Goal: Task Accomplishment & Management: Manage account settings

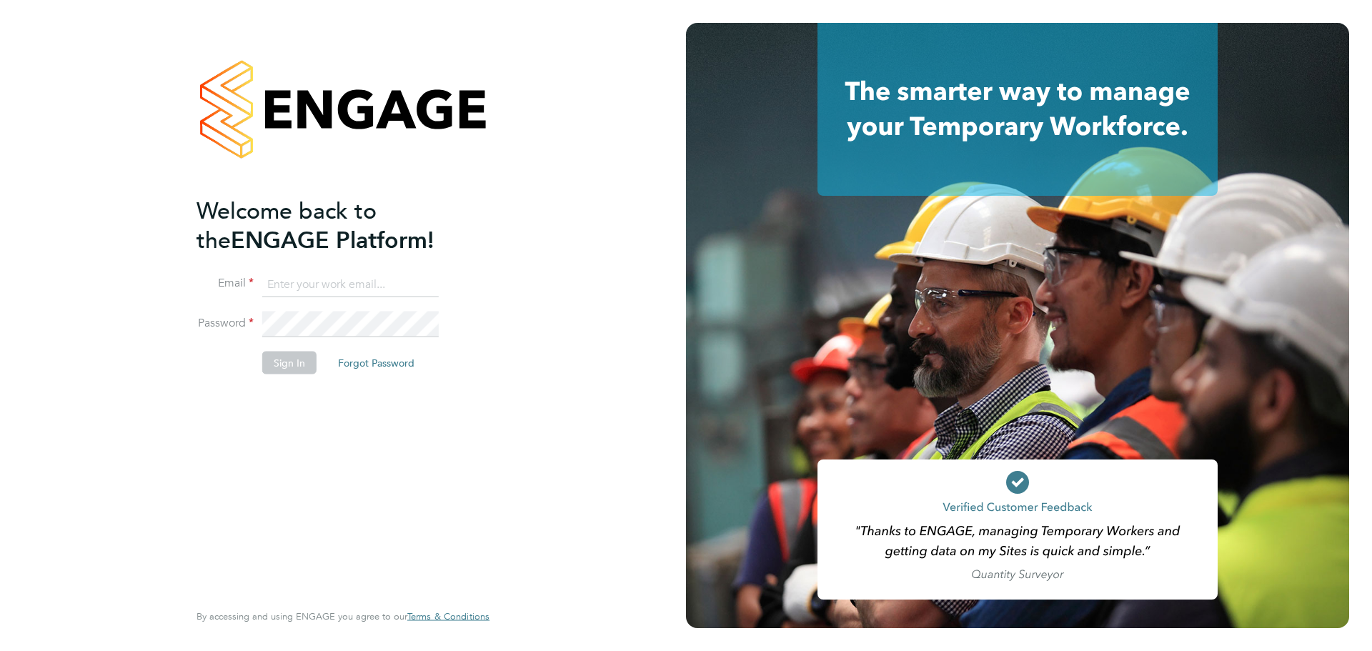
click at [282, 278] on input at bounding box center [350, 285] width 177 height 26
type input "[PERSON_NAME][EMAIL_ADDRESS][PERSON_NAME][DOMAIN_NAME]"
click at [287, 354] on button "Sign In" at bounding box center [289, 363] width 54 height 23
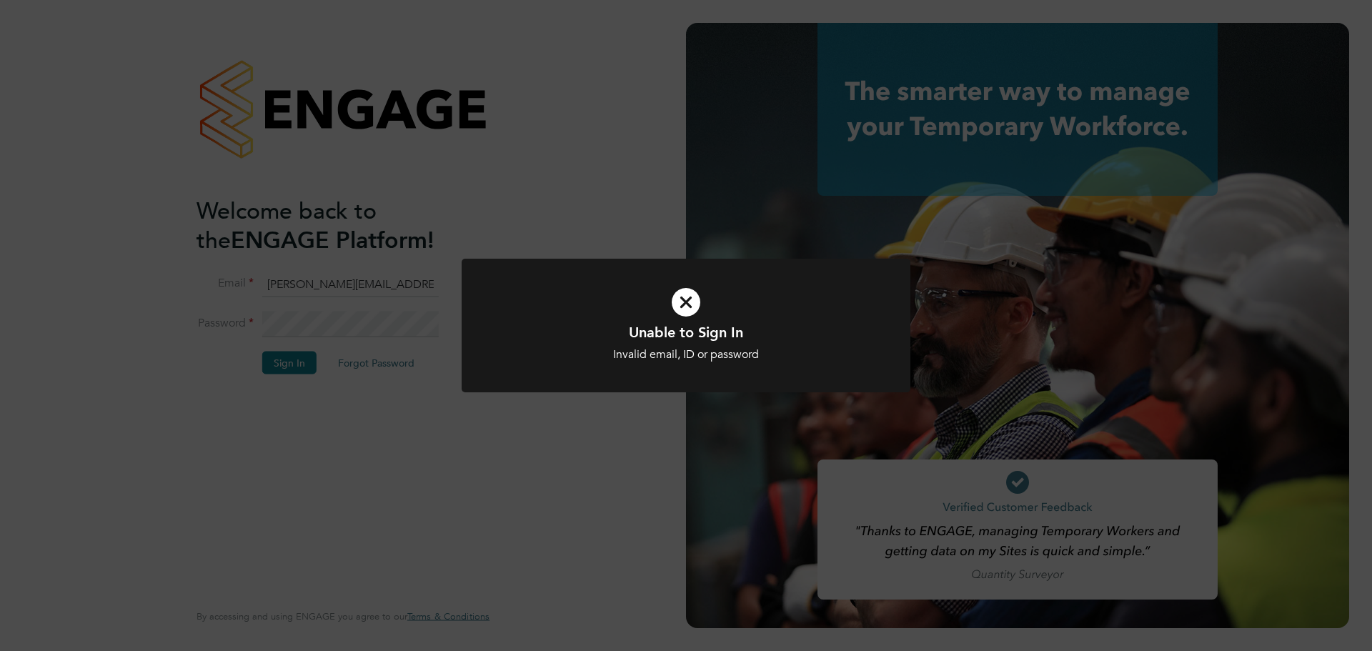
click at [693, 304] on icon at bounding box center [686, 302] width 372 height 56
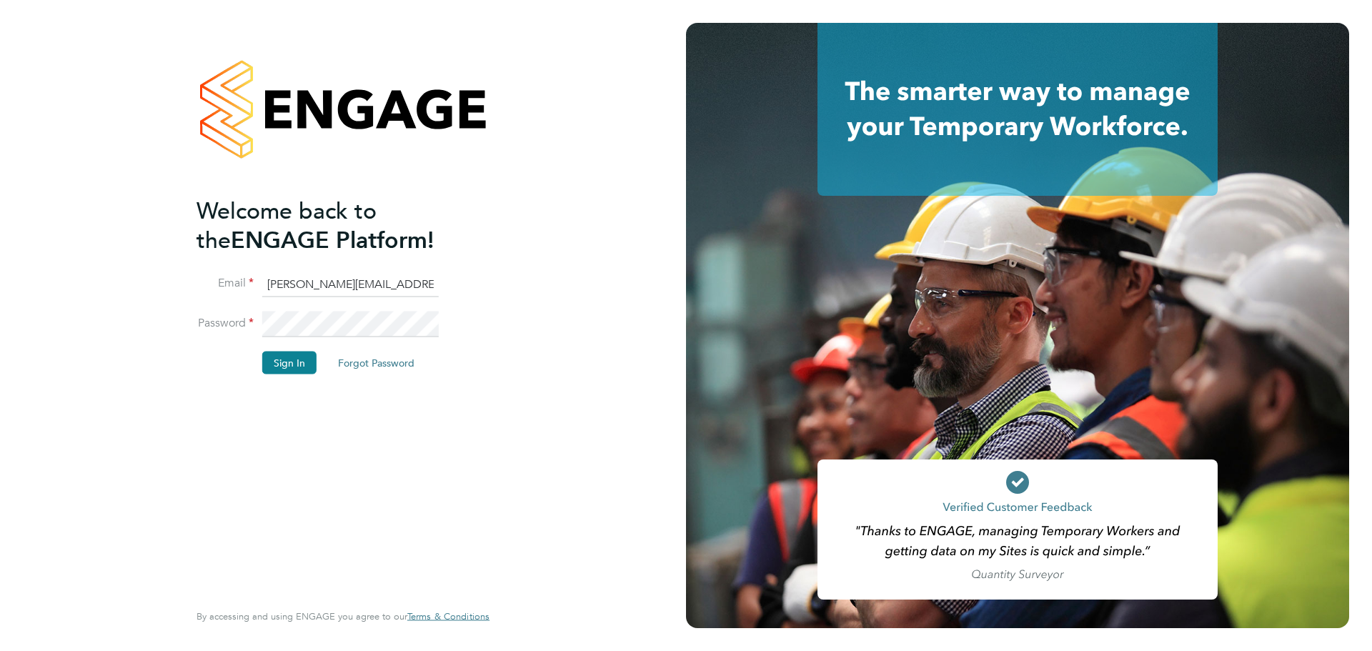
click at [0, 296] on div "Welcome back to the ENGAGE Platform! Email jayne.cadman@vistry.co.uk Password S…" at bounding box center [343, 325] width 686 height 651
click at [298, 361] on button "Sign In" at bounding box center [289, 363] width 54 height 23
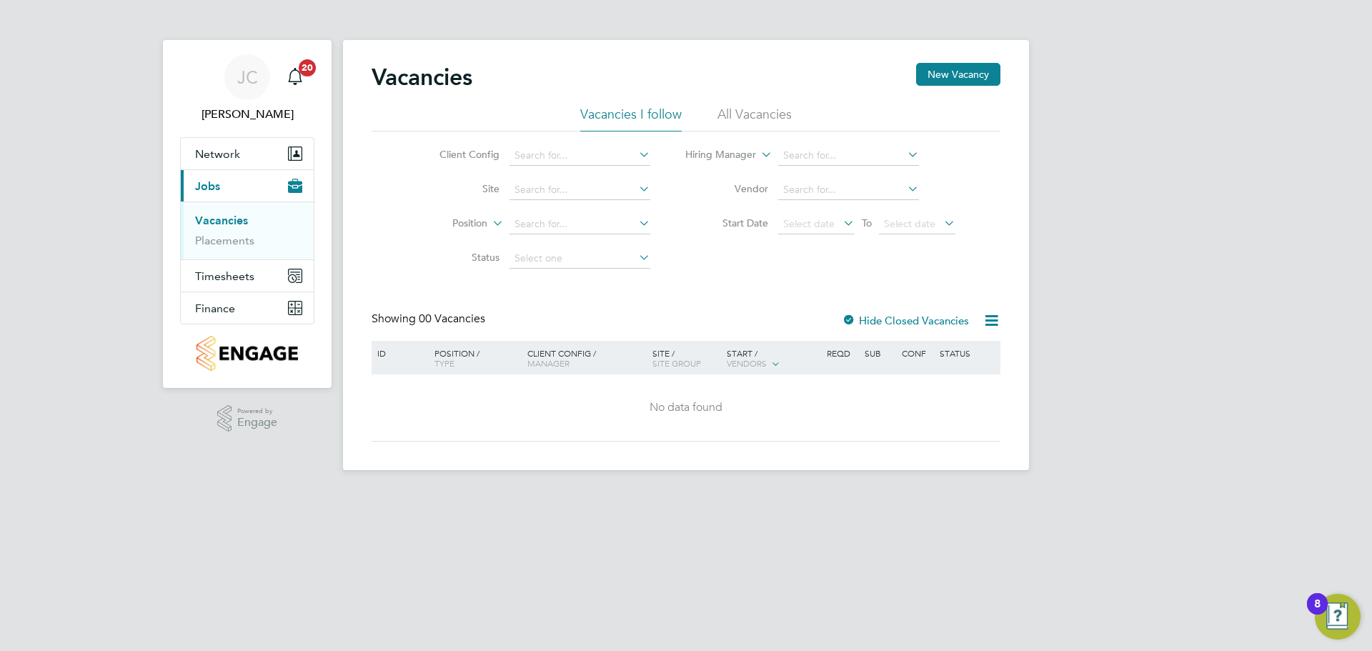
click at [561, 202] on li "Site" at bounding box center [534, 190] width 269 height 34
click at [569, 189] on input at bounding box center [580, 190] width 141 height 20
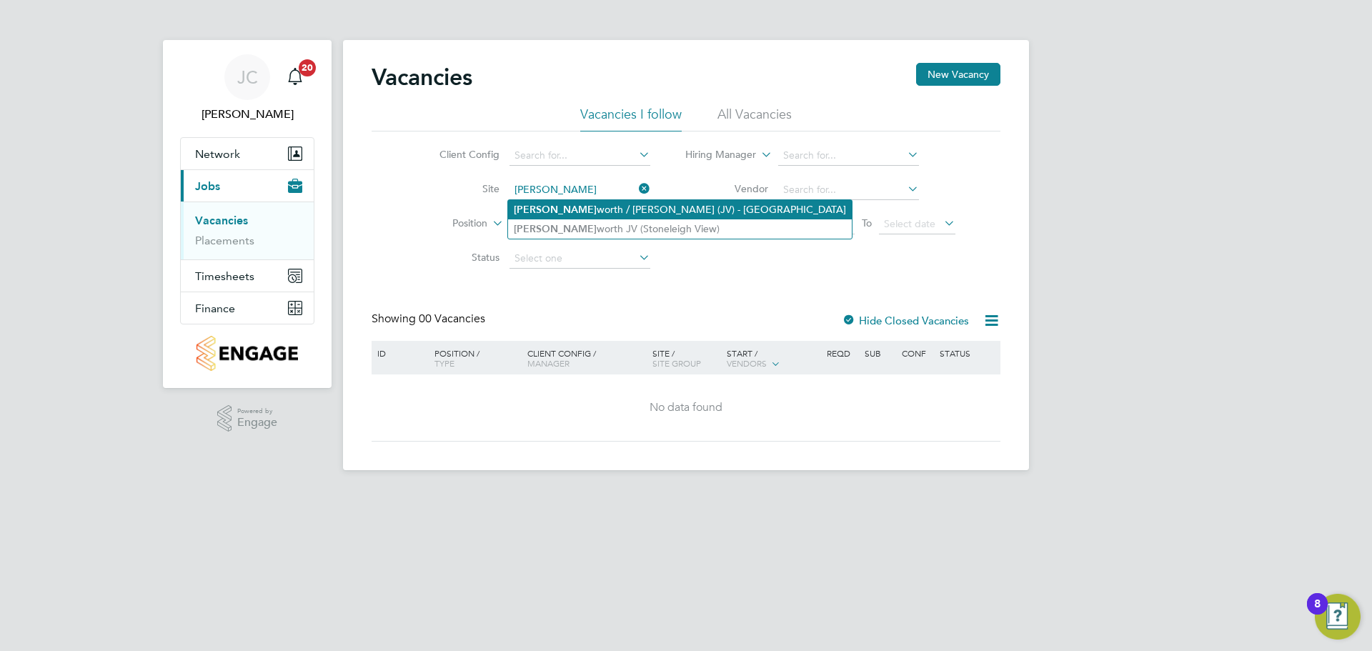
click at [562, 209] on li "[PERSON_NAME] worth / [PERSON_NAME] (JV) - [GEOGRAPHIC_DATA]" at bounding box center [680, 209] width 344 height 19
type input "Kenilworth / [PERSON_NAME] (JV) - [GEOGRAPHIC_DATA]"
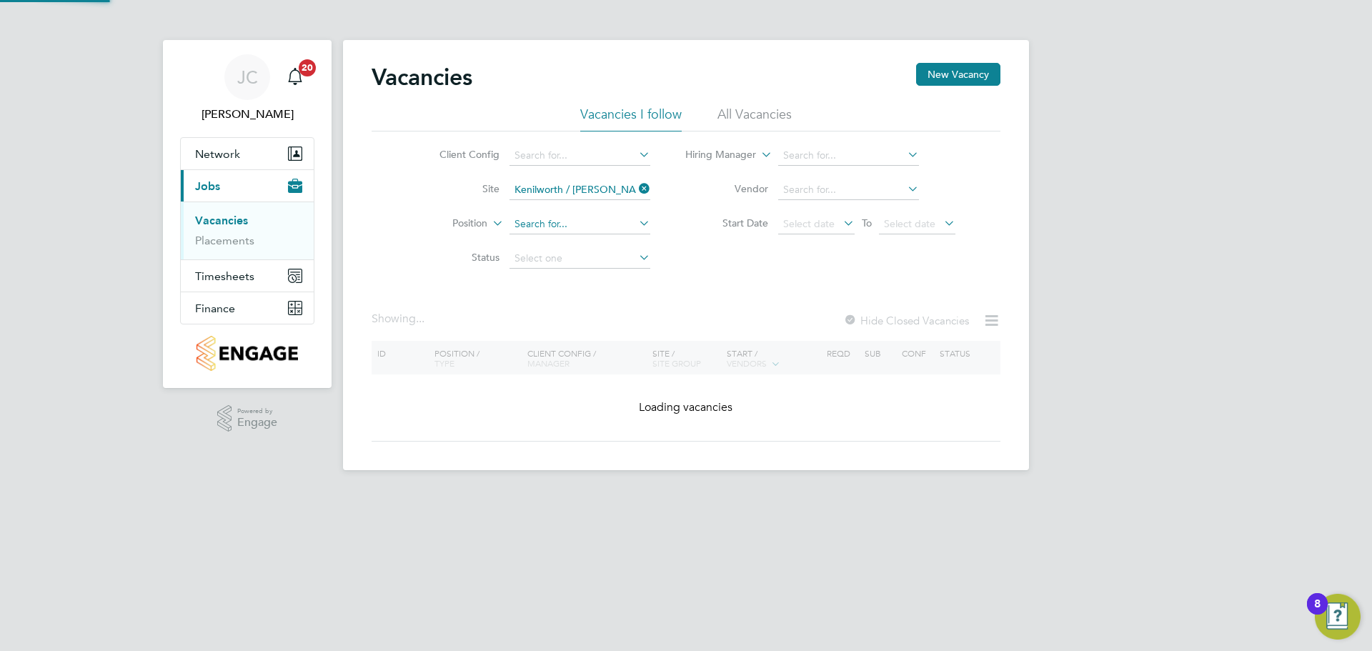
click at [555, 232] on input at bounding box center [580, 224] width 141 height 20
click at [636, 227] on icon at bounding box center [636, 223] width 0 height 20
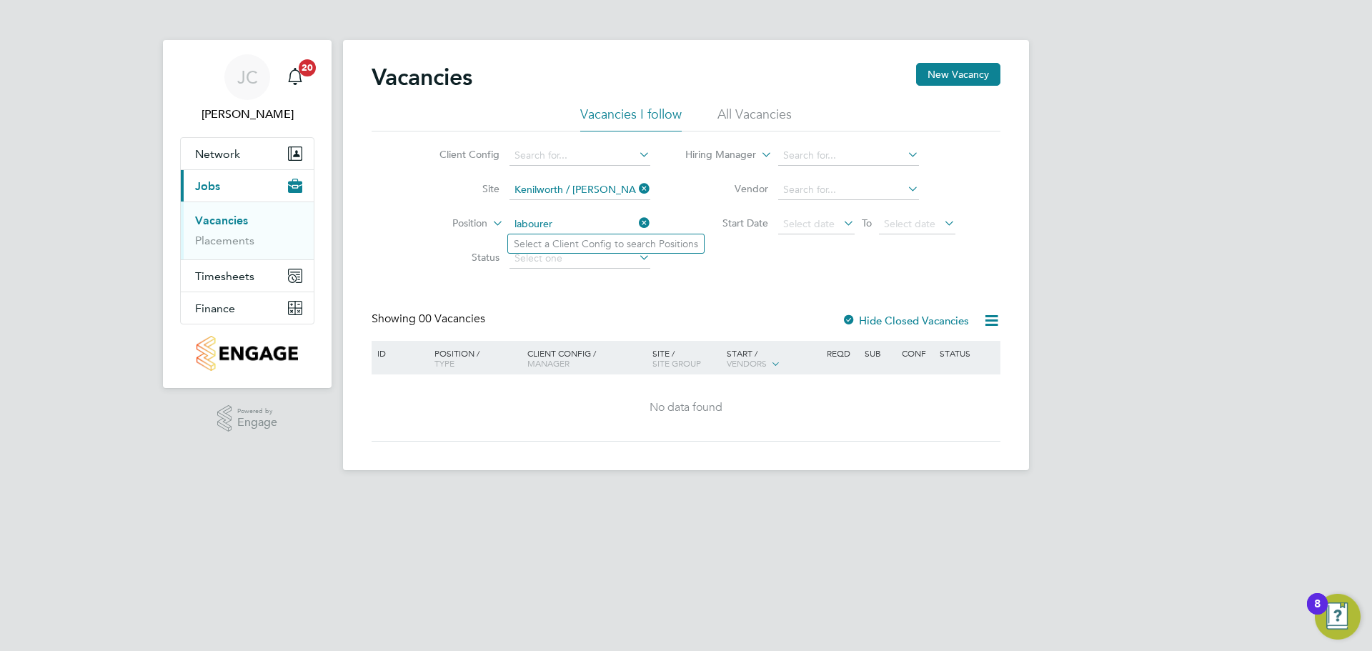
type input "labourer"
click at [490, 225] on icon at bounding box center [490, 219] width 0 height 13
click at [562, 224] on input at bounding box center [580, 224] width 141 height 20
click at [652, 222] on li "Position" at bounding box center [534, 224] width 269 height 34
click at [636, 222] on icon at bounding box center [636, 223] width 0 height 20
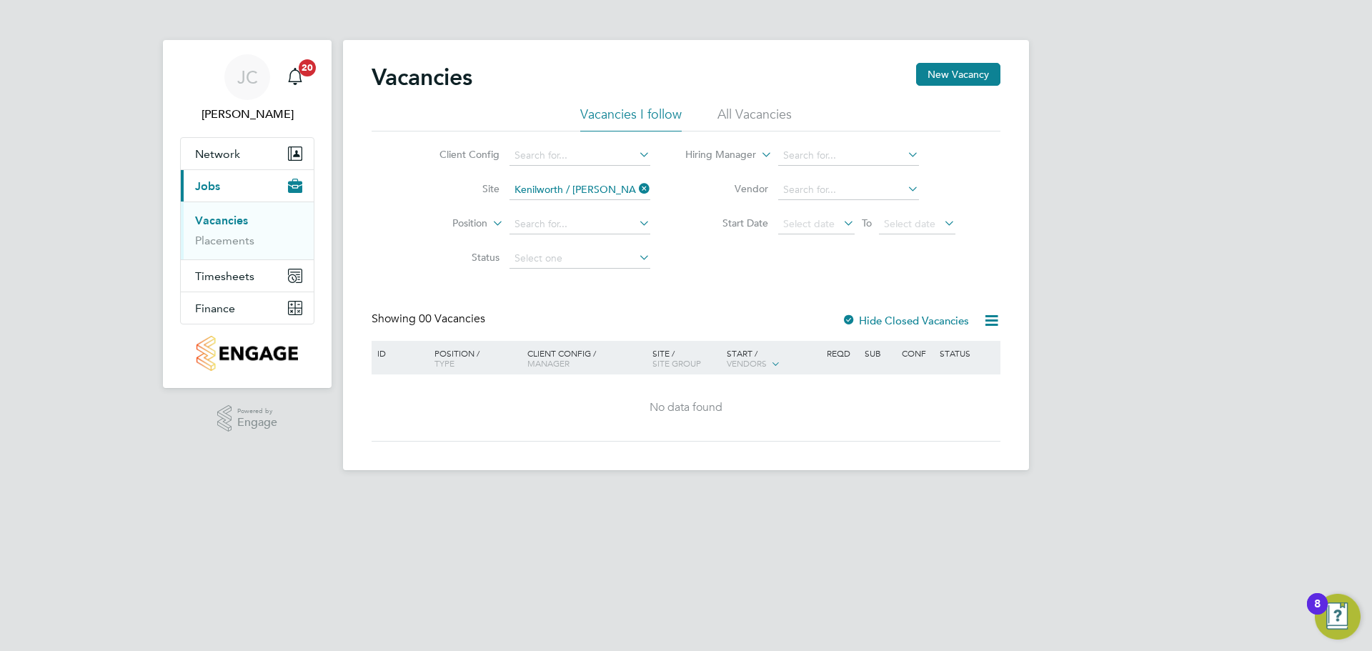
click at [610, 212] on li "Position" at bounding box center [534, 224] width 269 height 34
click at [849, 315] on div at bounding box center [849, 321] width 14 height 14
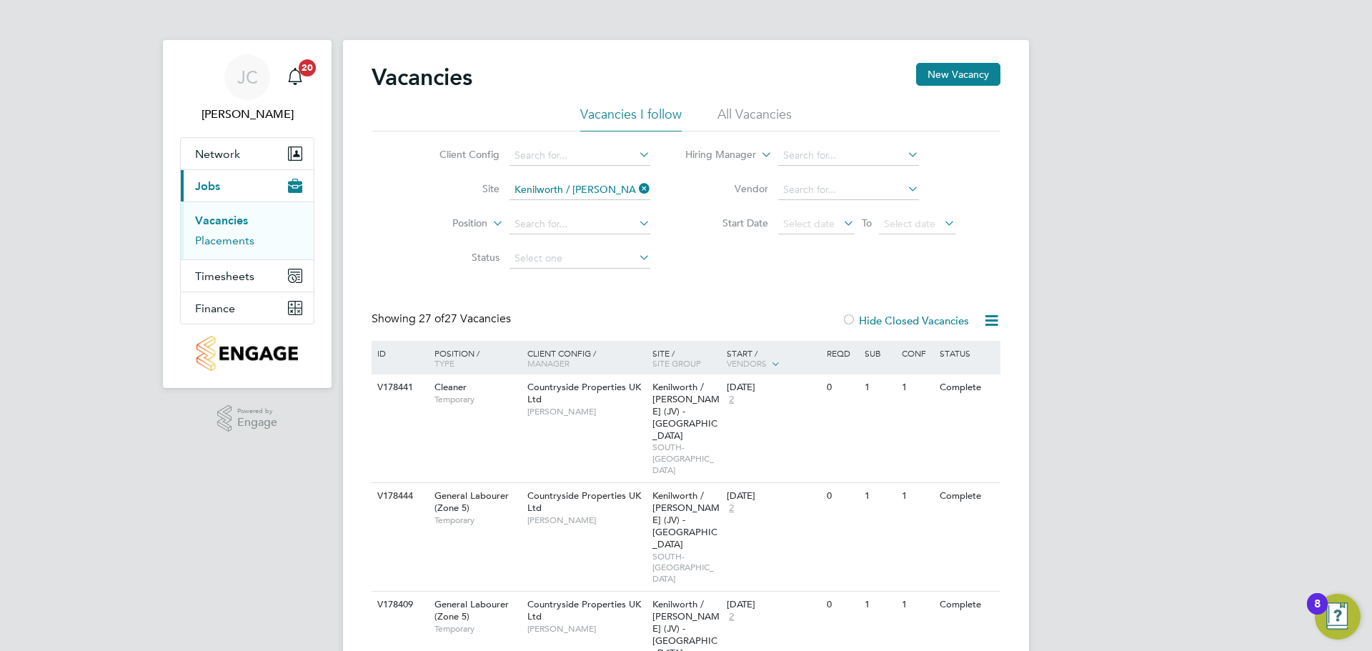
click at [226, 241] on link "Placements" at bounding box center [224, 241] width 59 height 14
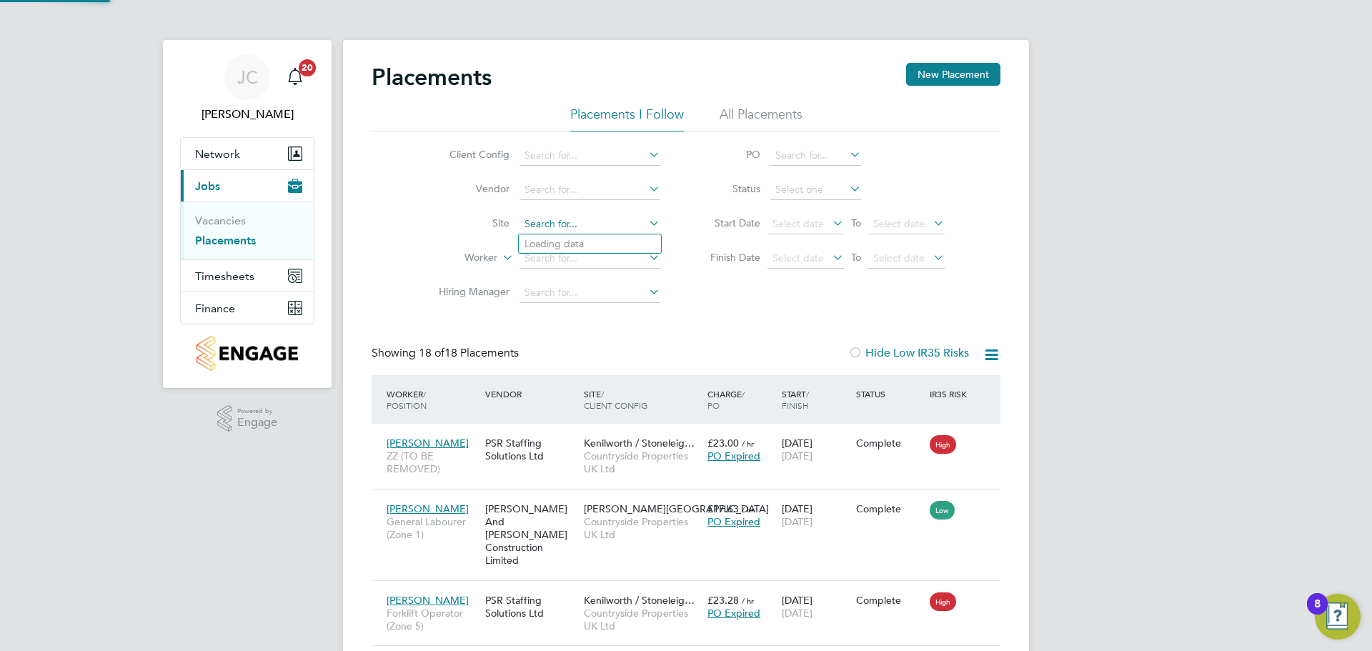
click at [537, 221] on input at bounding box center [590, 224] width 141 height 20
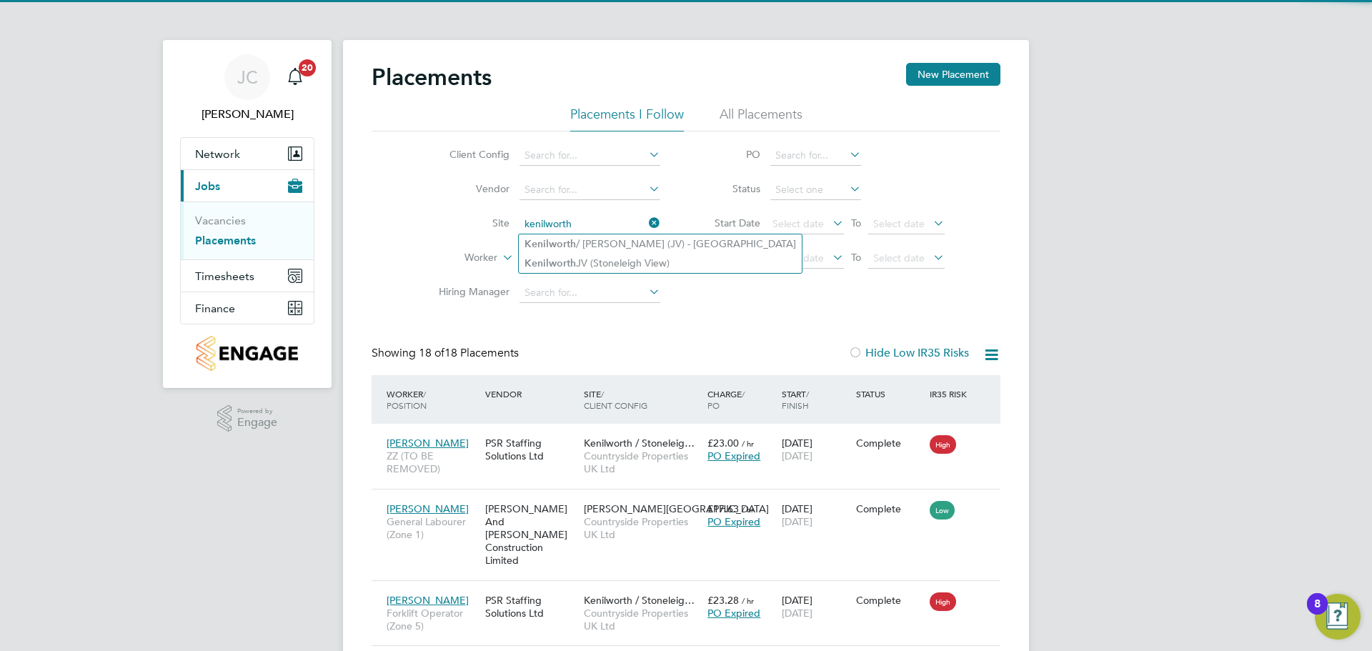
click at [591, 247] on li "Kenilworth / [PERSON_NAME] (JV) - [GEOGRAPHIC_DATA]" at bounding box center [660, 243] width 283 height 19
type input "Kenilworth / [PERSON_NAME] (JV) - [GEOGRAPHIC_DATA]"
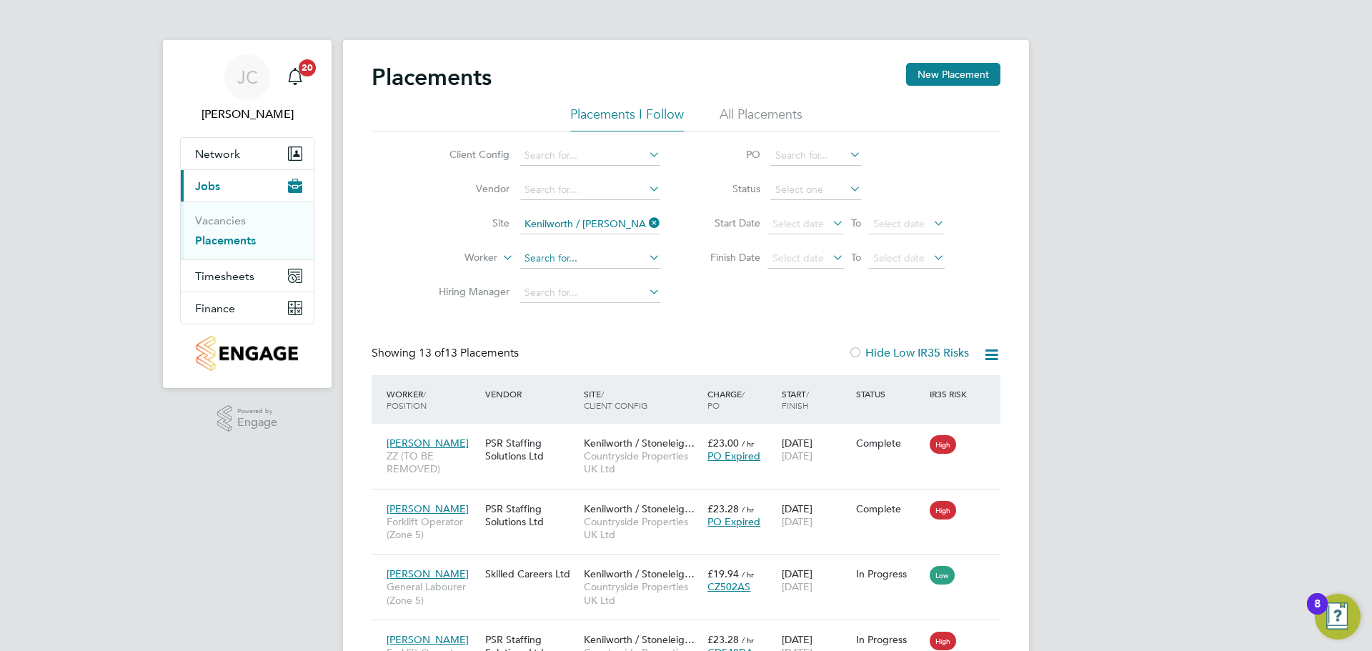
click at [549, 254] on input at bounding box center [590, 259] width 141 height 20
click at [646, 258] on icon at bounding box center [646, 257] width 0 height 20
click at [646, 259] on icon at bounding box center [646, 257] width 0 height 20
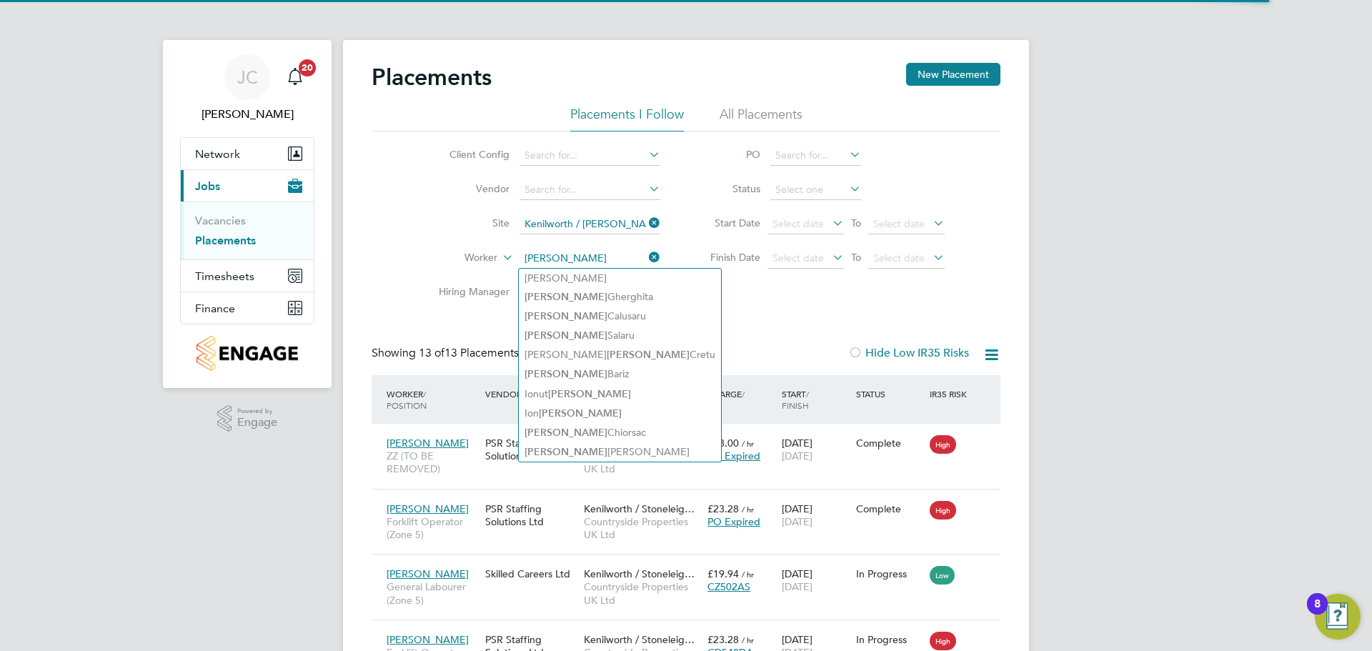
click at [530, 255] on input "[PERSON_NAME]" at bounding box center [590, 259] width 141 height 20
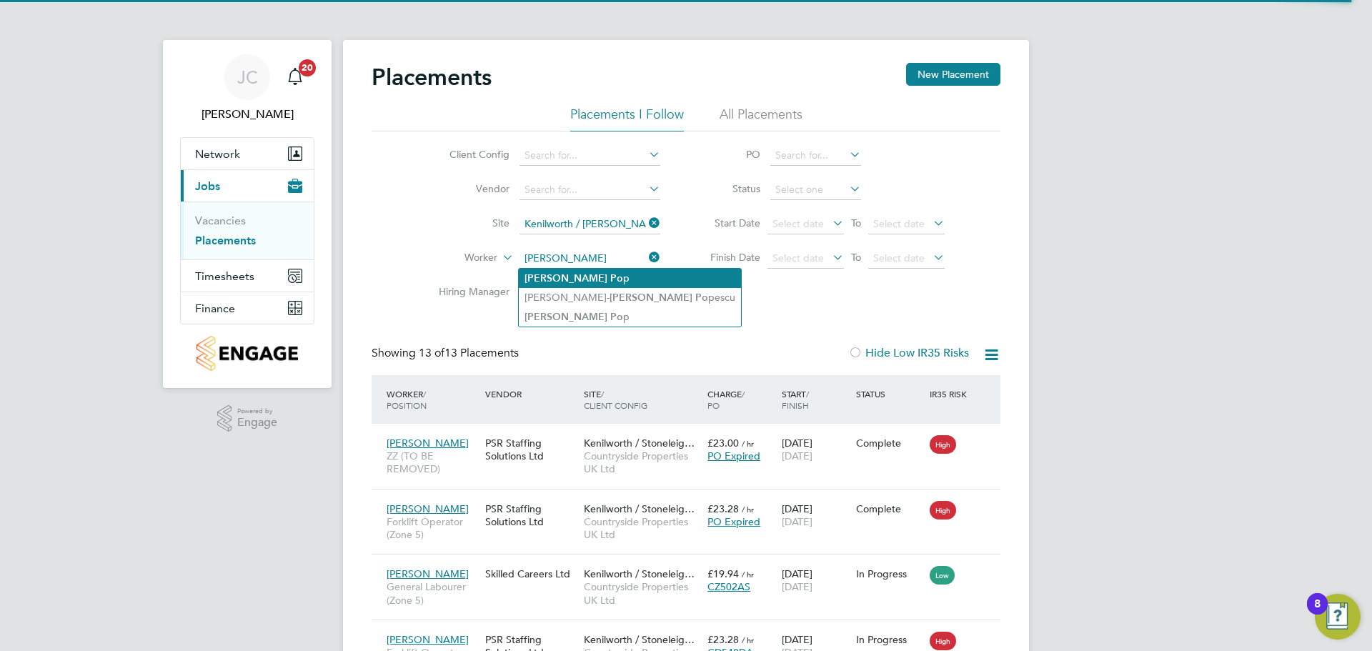
type input "[PERSON_NAME]"
click at [603, 279] on li "[PERSON_NAME] p" at bounding box center [630, 278] width 222 height 19
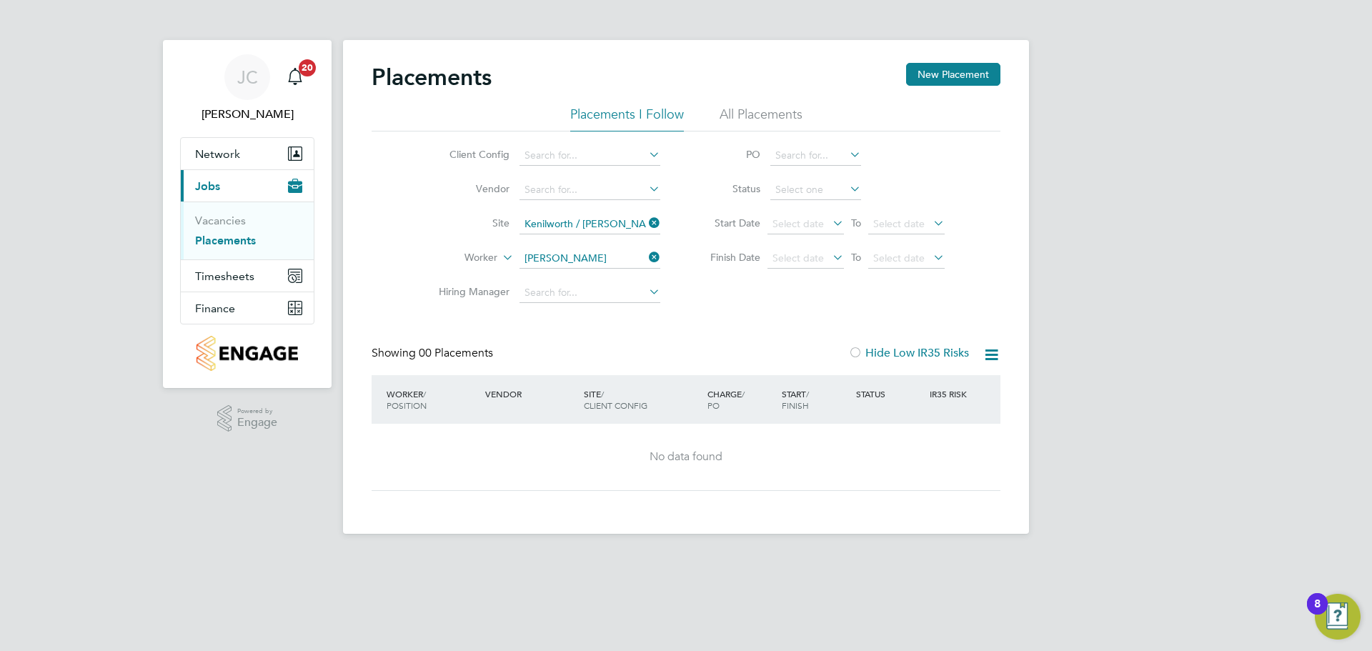
click at [217, 236] on link "Placements" at bounding box center [225, 241] width 61 height 14
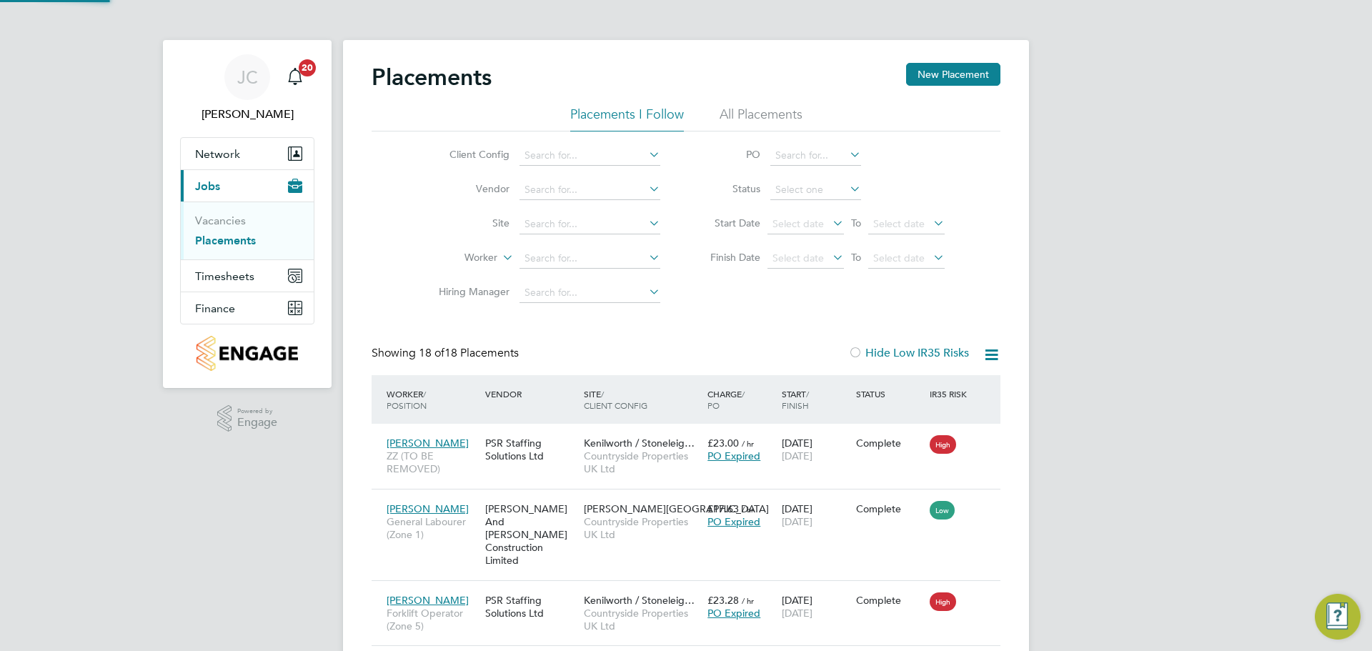
scroll to position [54, 124]
click at [561, 217] on input at bounding box center [590, 224] width 141 height 20
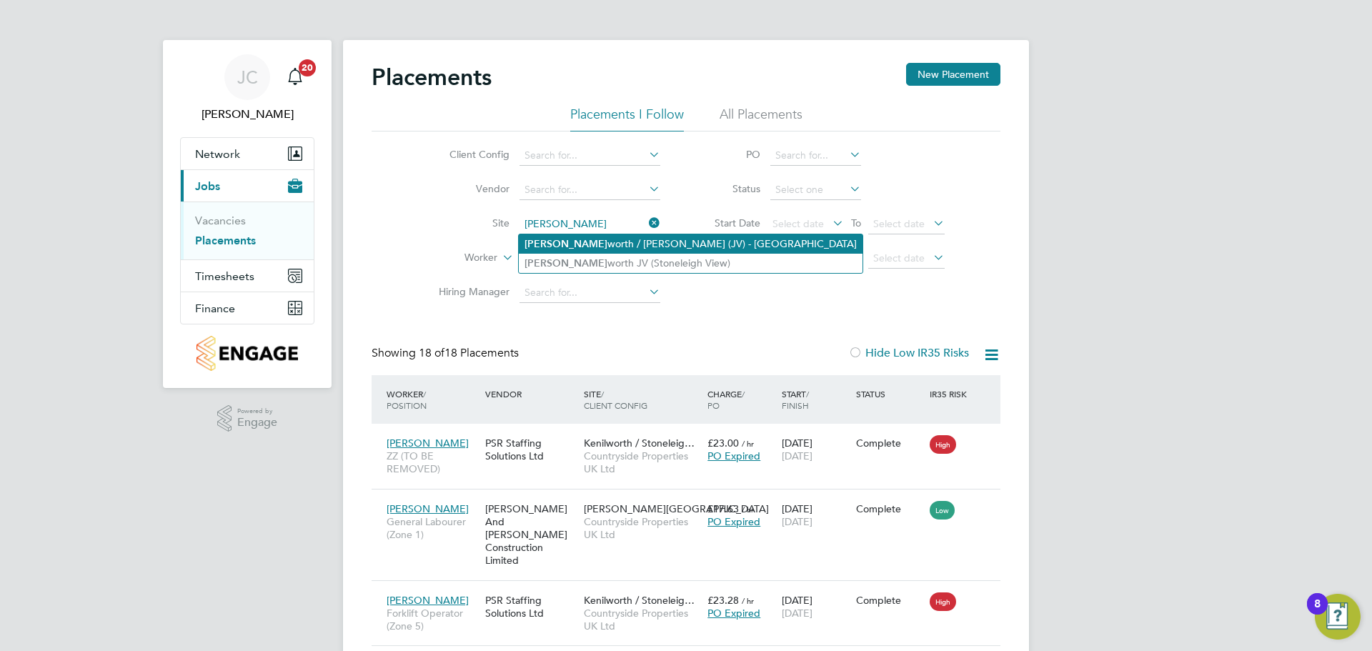
click at [576, 239] on li "[PERSON_NAME] worth / [PERSON_NAME] (JV) - [GEOGRAPHIC_DATA]" at bounding box center [691, 243] width 344 height 19
type input "Kenilworth / [PERSON_NAME] (JV) - [GEOGRAPHIC_DATA]"
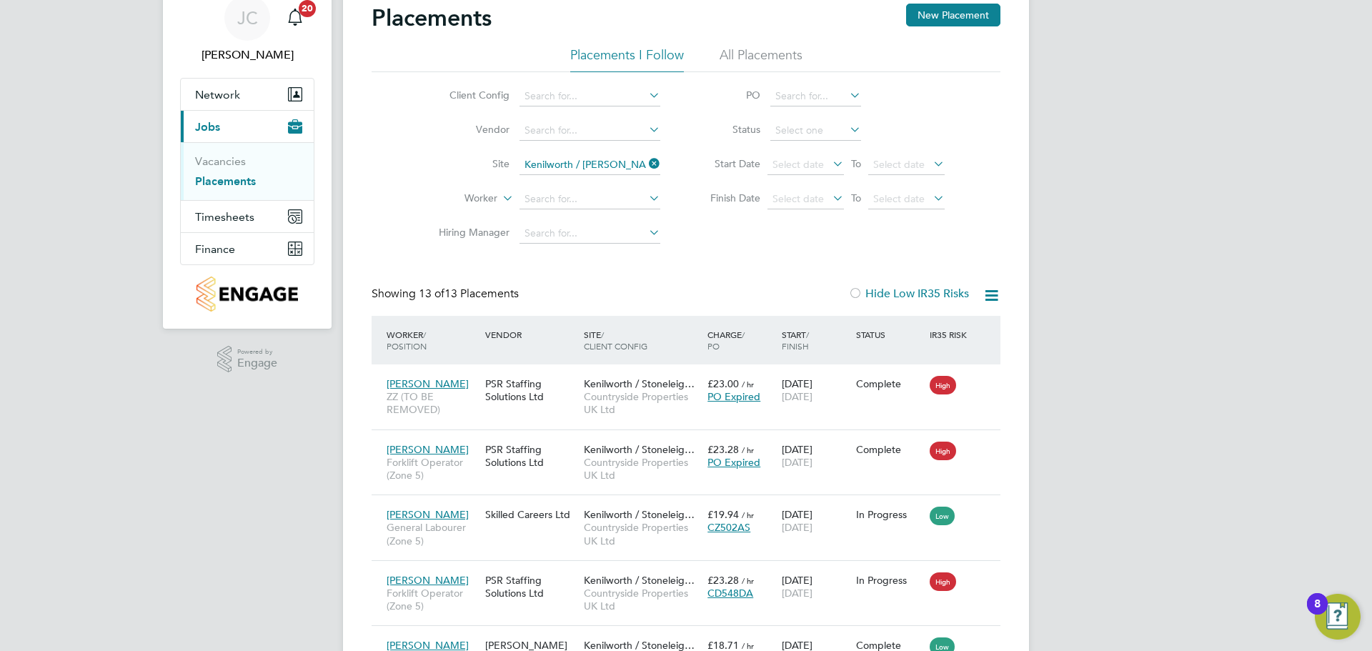
click at [990, 297] on icon at bounding box center [992, 296] width 18 height 18
click at [990, 292] on icon at bounding box center [992, 296] width 18 height 18
click at [574, 189] on input at bounding box center [590, 199] width 141 height 20
click at [646, 199] on icon at bounding box center [646, 198] width 0 height 20
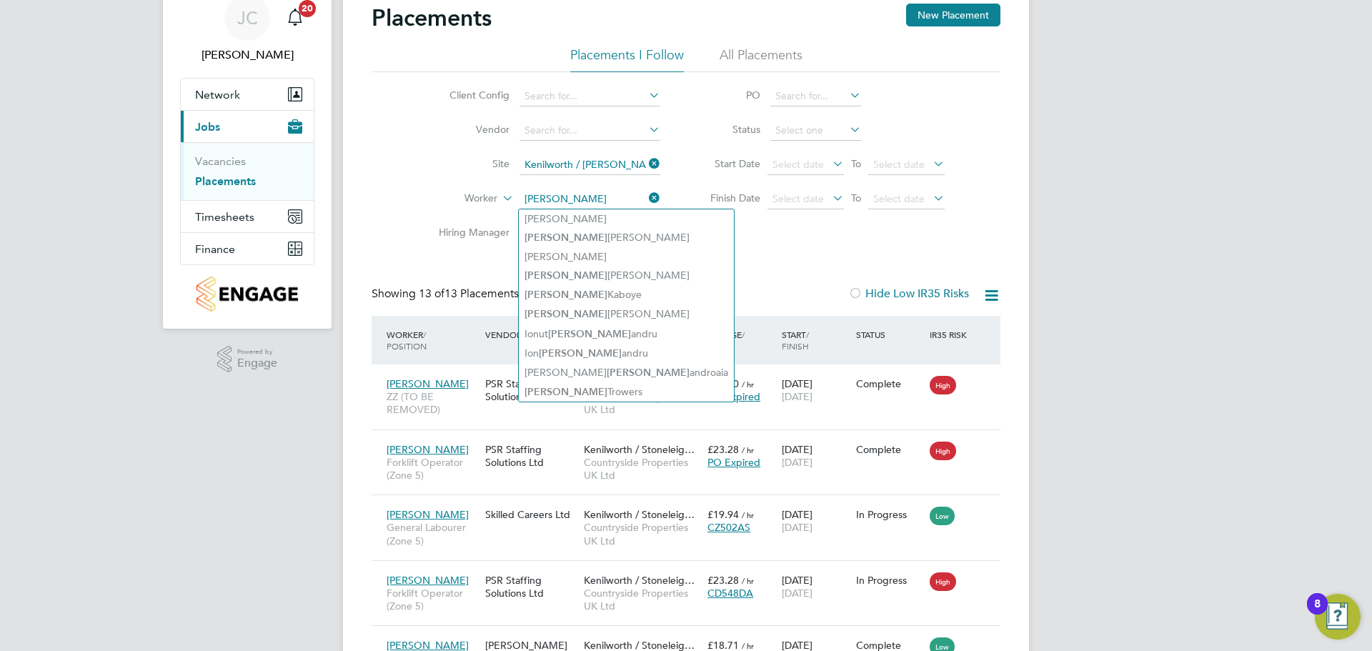
type input "[PERSON_NAME]"
click at [769, 244] on div "Client Config Vendor Site Kenilworth / [GEOGRAPHIC_DATA] (JV) - [PERSON_NAME] W…" at bounding box center [686, 161] width 629 height 179
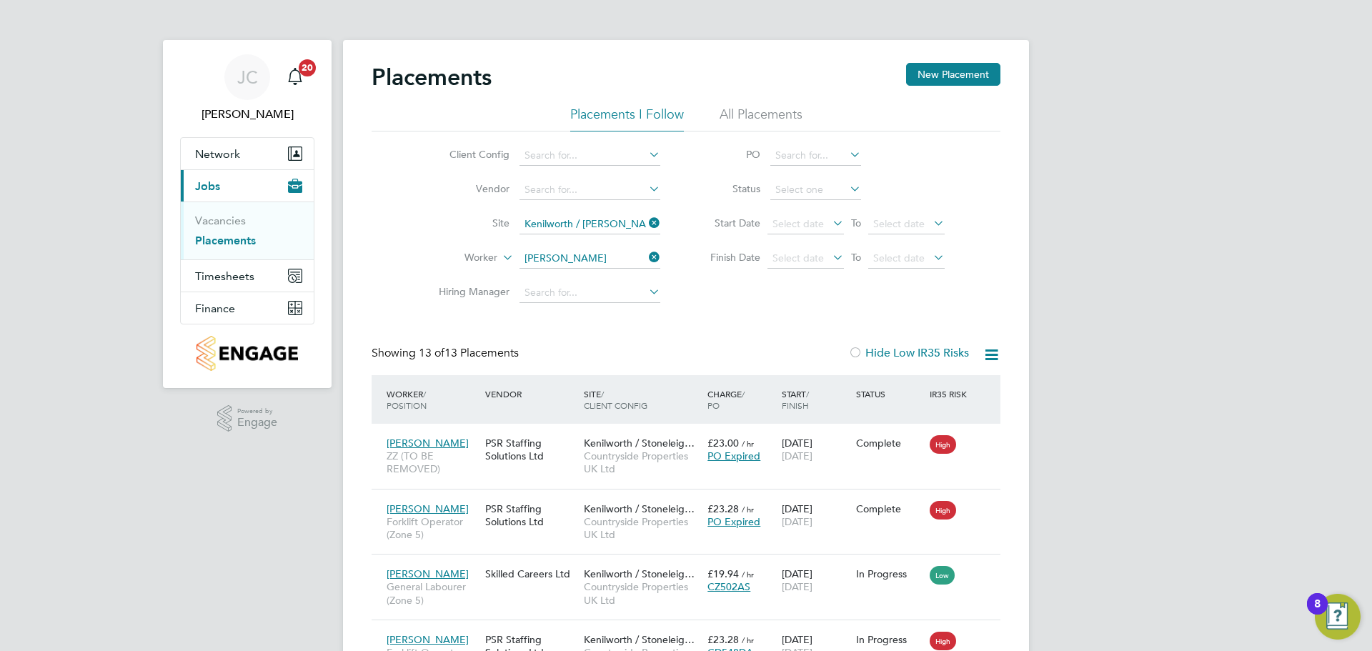
click at [646, 287] on icon at bounding box center [646, 292] width 0 height 20
click at [216, 218] on link "Vacancies" at bounding box center [220, 221] width 51 height 14
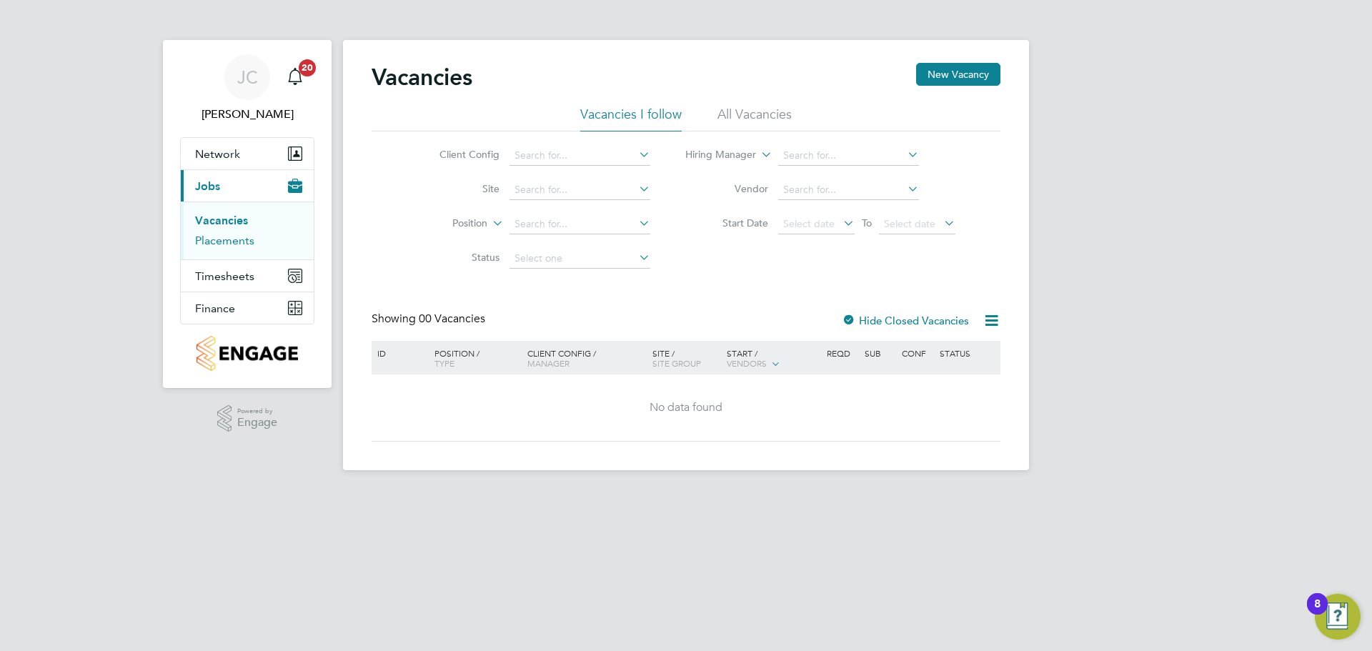
click at [216, 241] on link "Placements" at bounding box center [224, 241] width 59 height 14
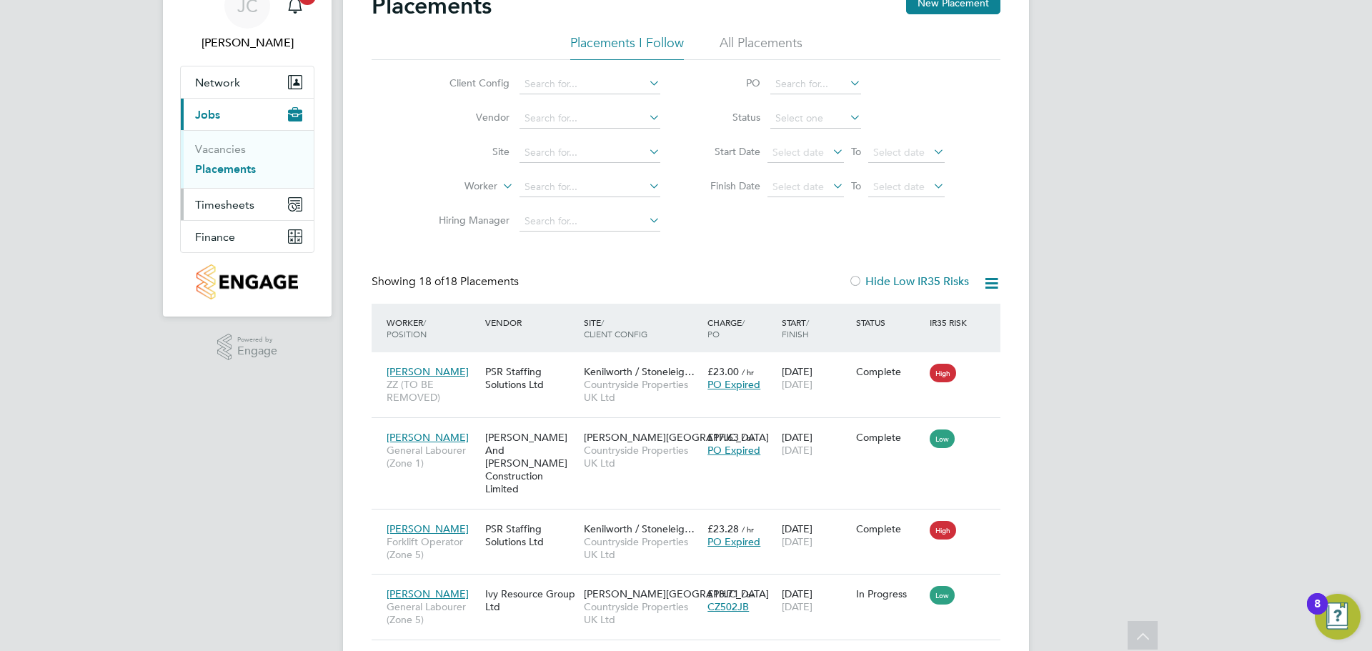
click at [222, 204] on span "Timesheets" at bounding box center [224, 205] width 59 height 14
click at [229, 177] on link "Timesheets" at bounding box center [224, 181] width 59 height 14
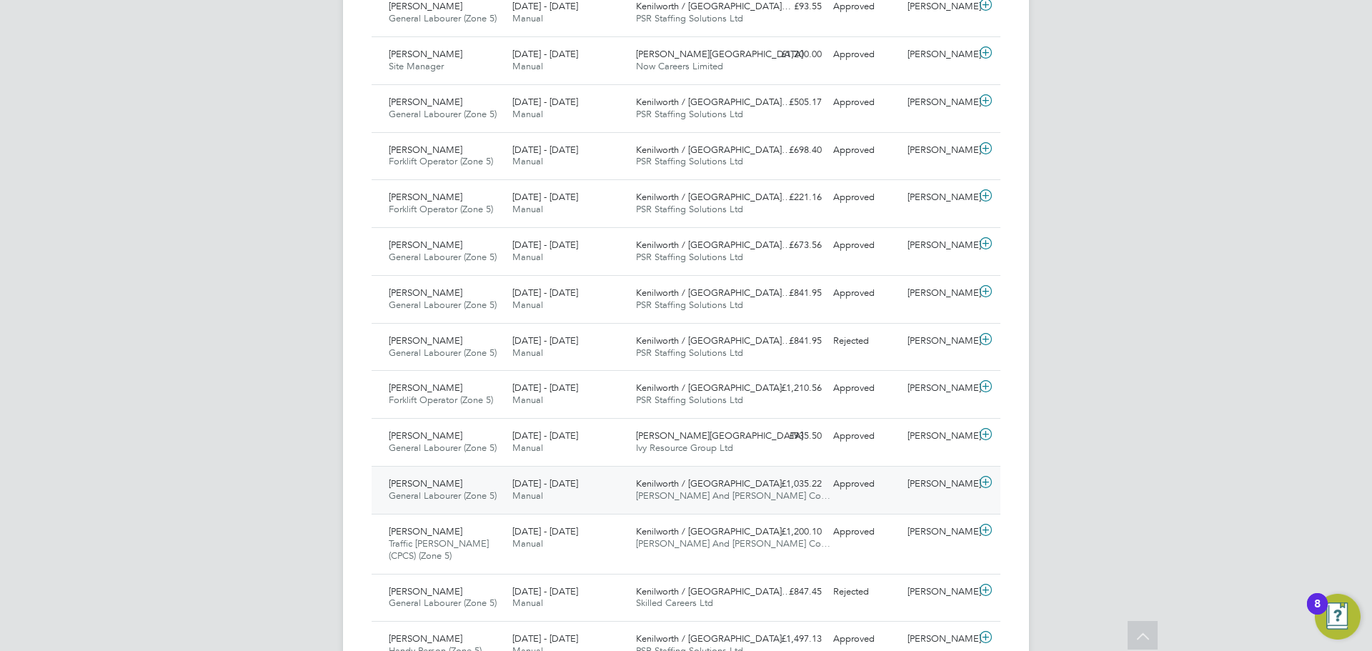
click at [408, 484] on span "[PERSON_NAME]" at bounding box center [426, 483] width 74 height 12
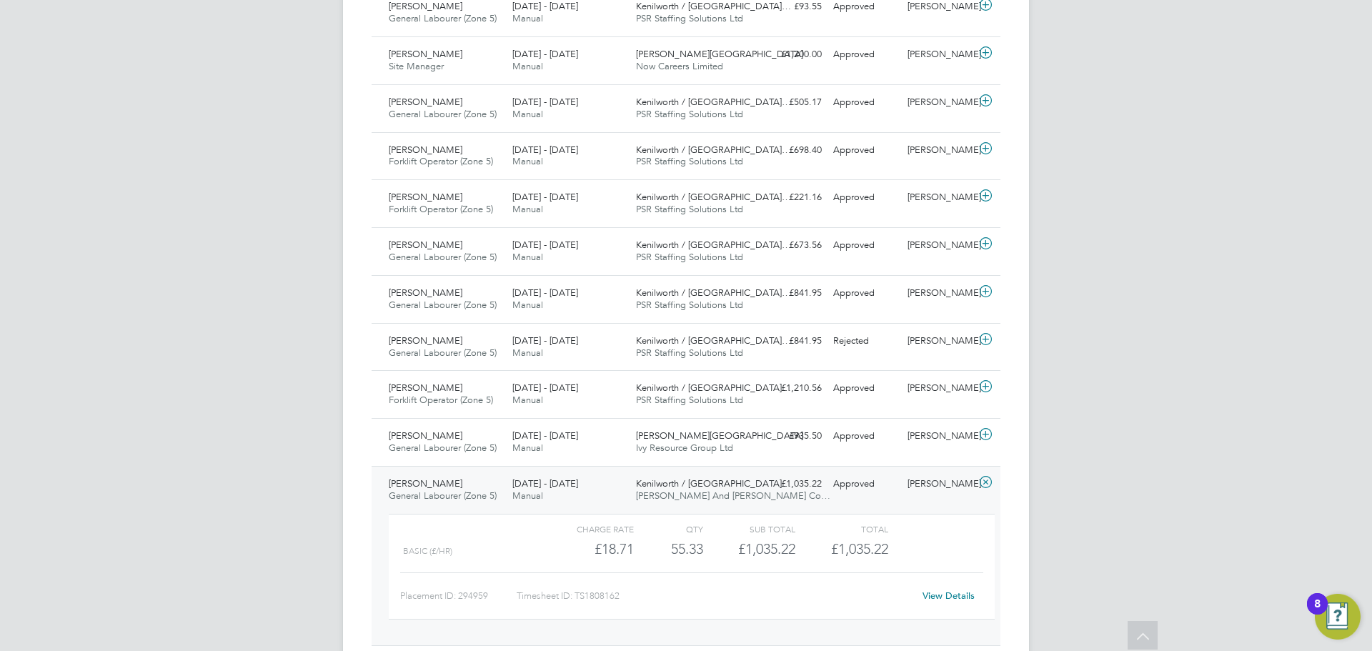
click at [942, 594] on link "View Details" at bounding box center [949, 596] width 52 height 12
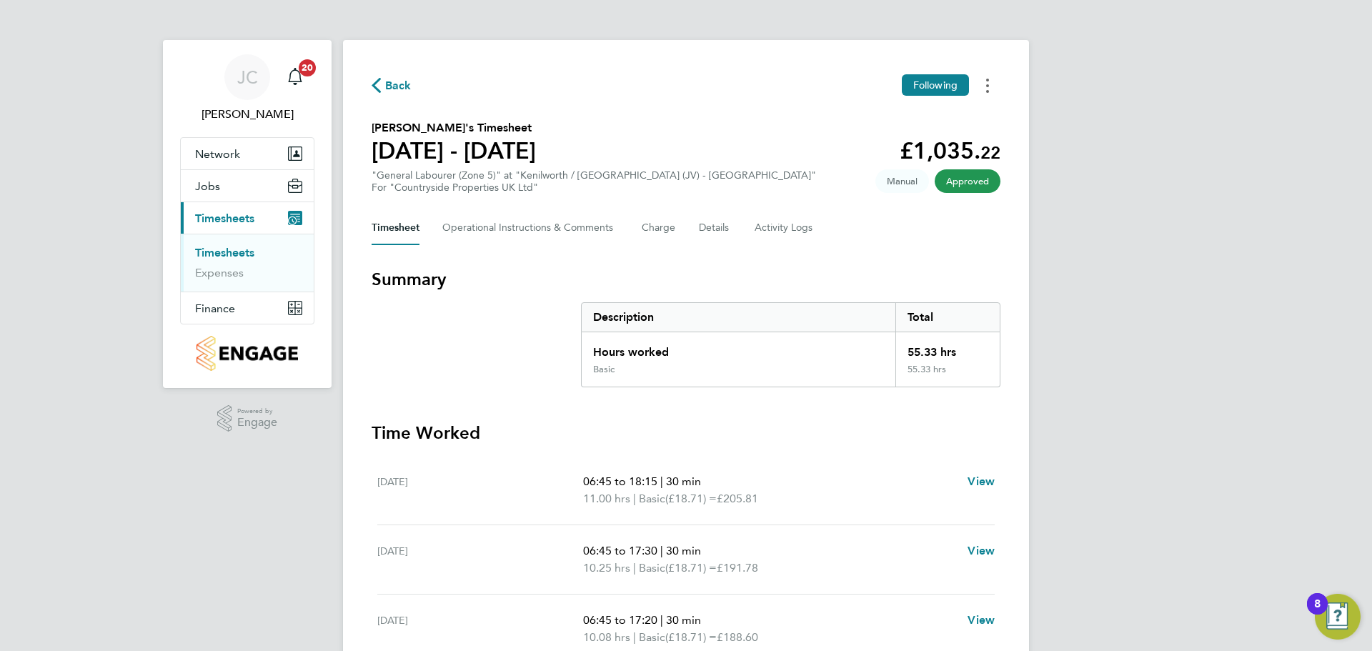
click at [996, 90] on button "Timesheets Menu" at bounding box center [988, 85] width 26 height 22
click at [983, 84] on button "Timesheets Menu" at bounding box center [988, 85] width 26 height 22
click at [660, 226] on button "Charge" at bounding box center [659, 228] width 34 height 34
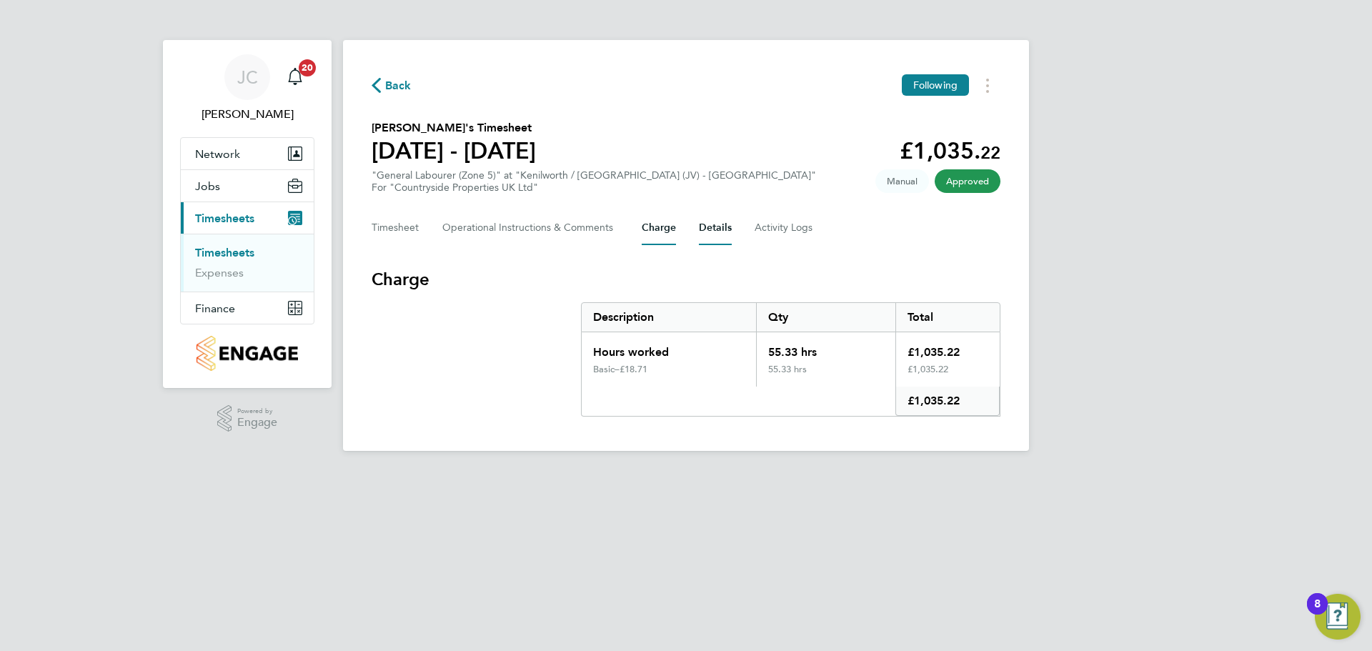
click at [726, 227] on button "Details" at bounding box center [715, 228] width 33 height 34
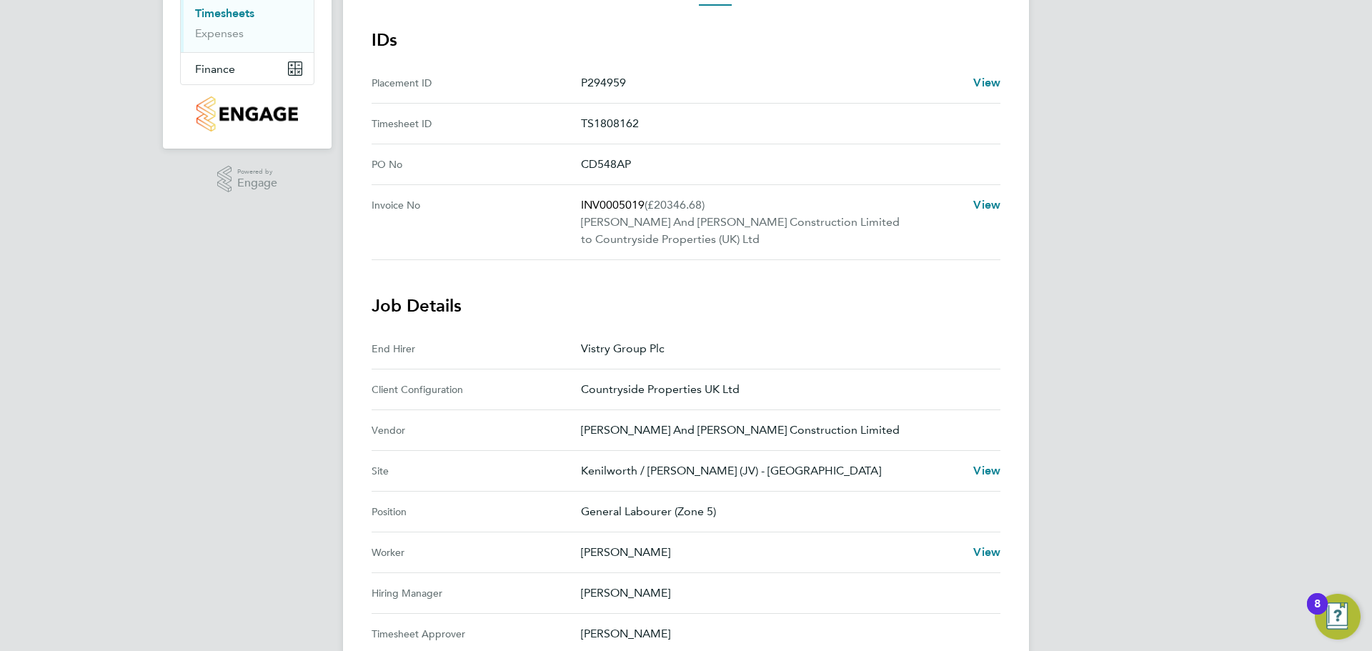
scroll to position [214, 0]
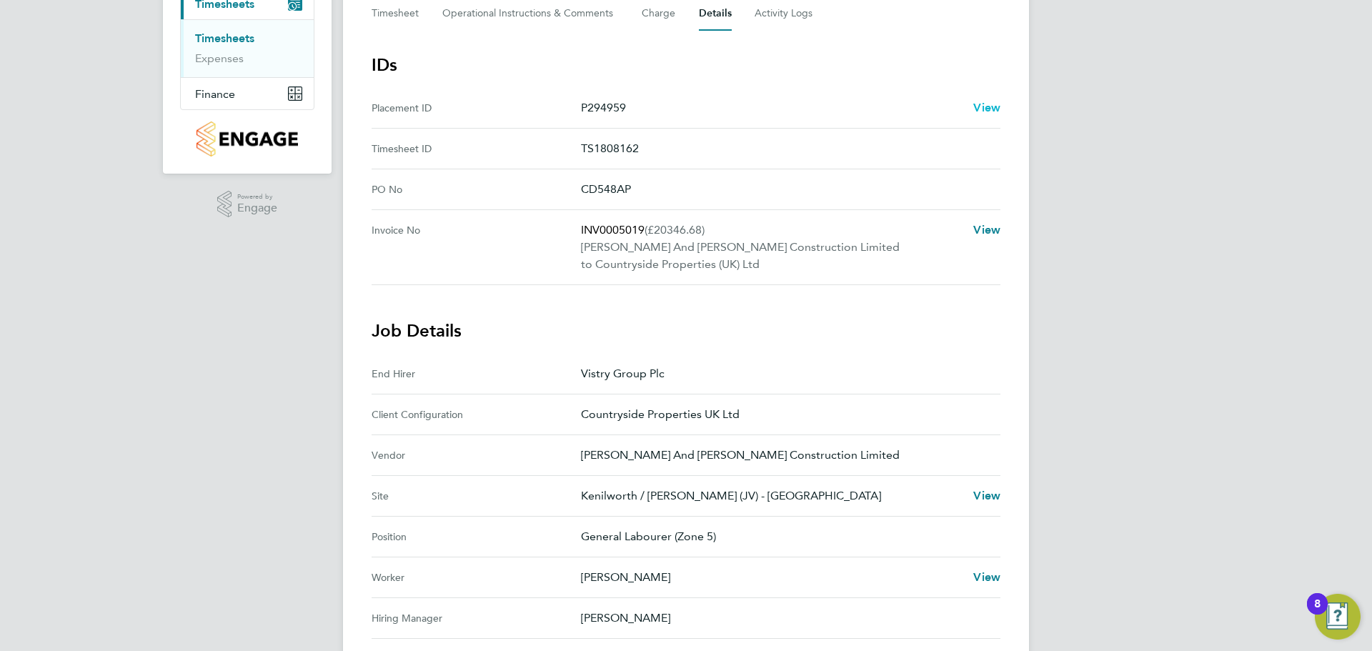
click at [984, 105] on span "View" at bounding box center [986, 108] width 27 height 14
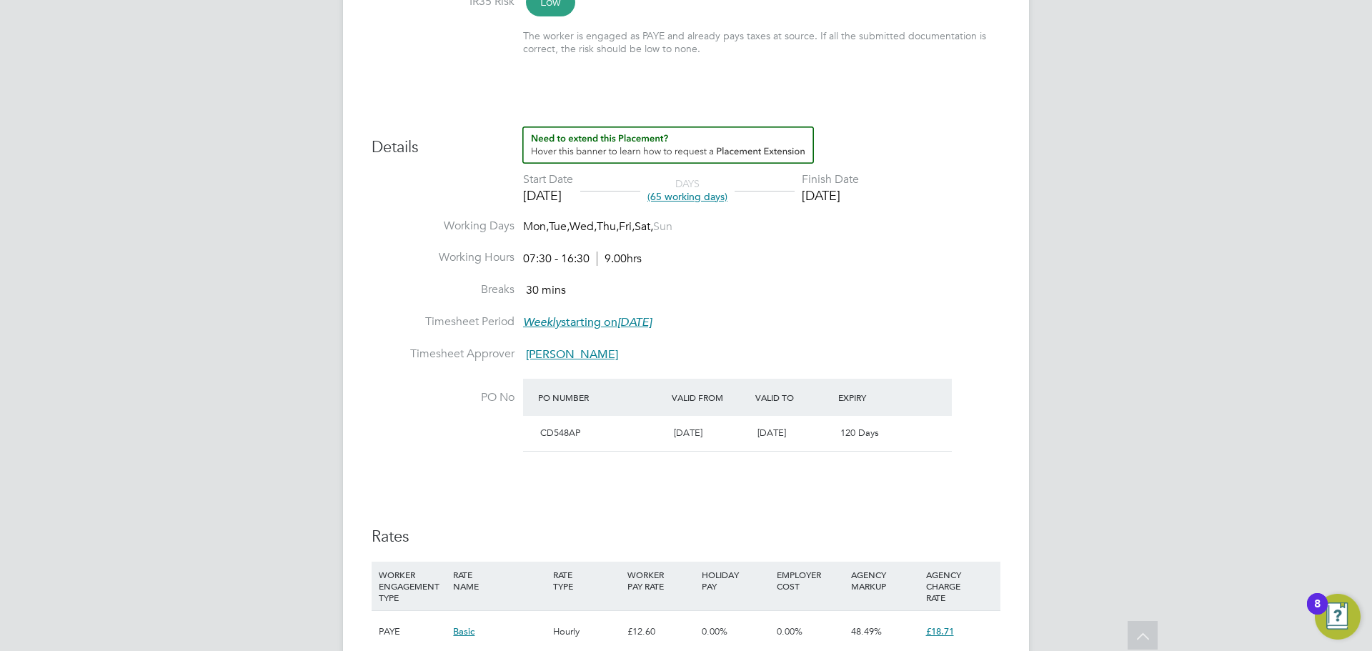
click at [854, 187] on div "29 Aug 2025" at bounding box center [830, 195] width 57 height 16
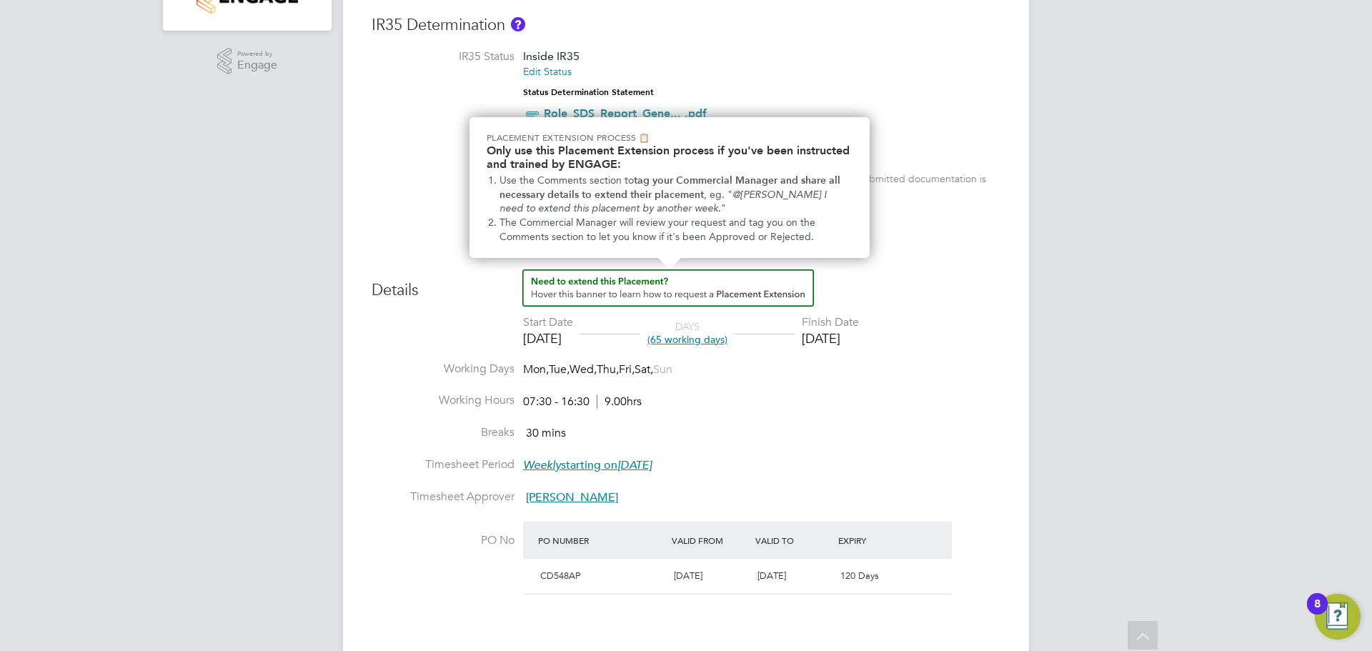
click at [723, 282] on img "How to extend a Placement?" at bounding box center [668, 287] width 292 height 37
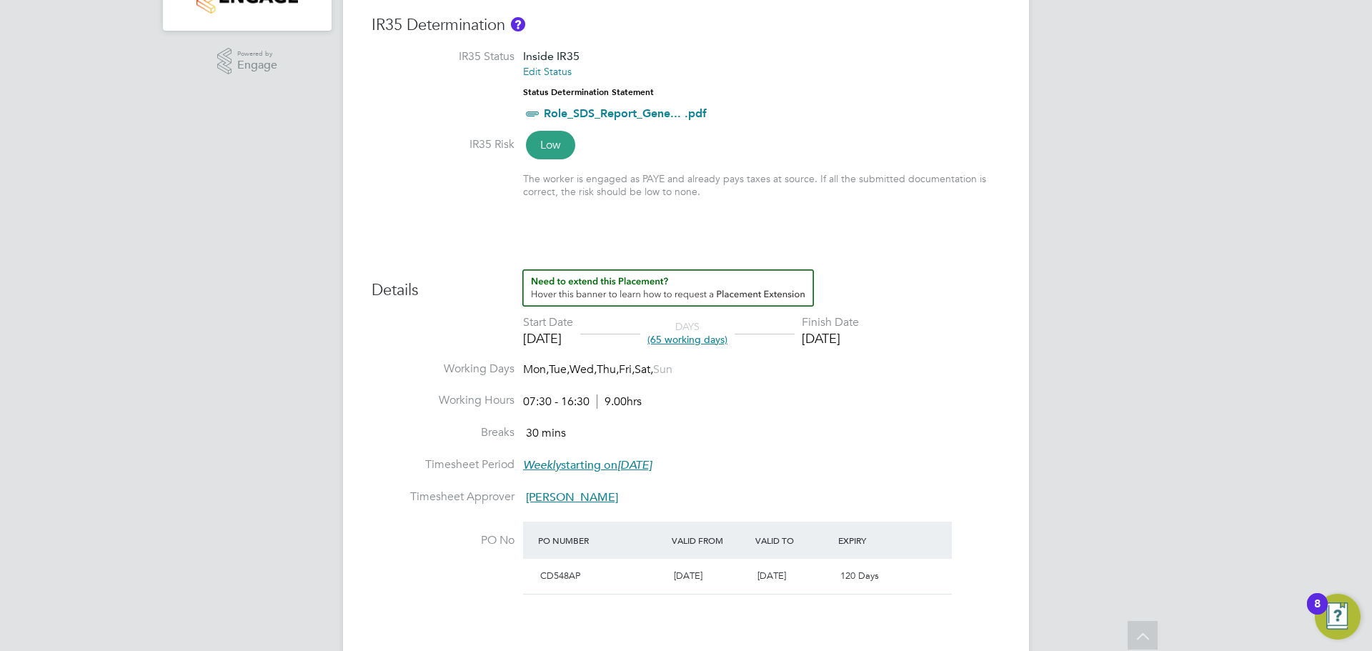
click at [852, 331] on div "29 Aug 2025" at bounding box center [830, 338] width 57 height 16
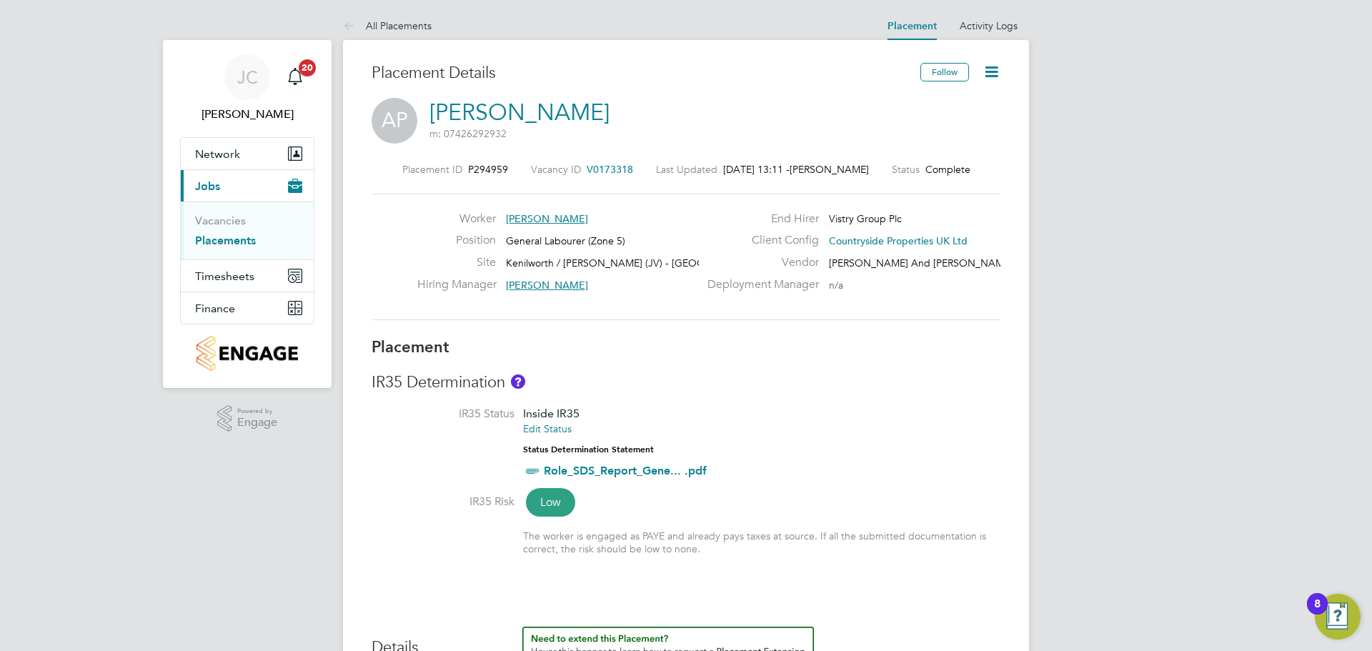
click at [997, 76] on icon at bounding box center [992, 72] width 18 height 18
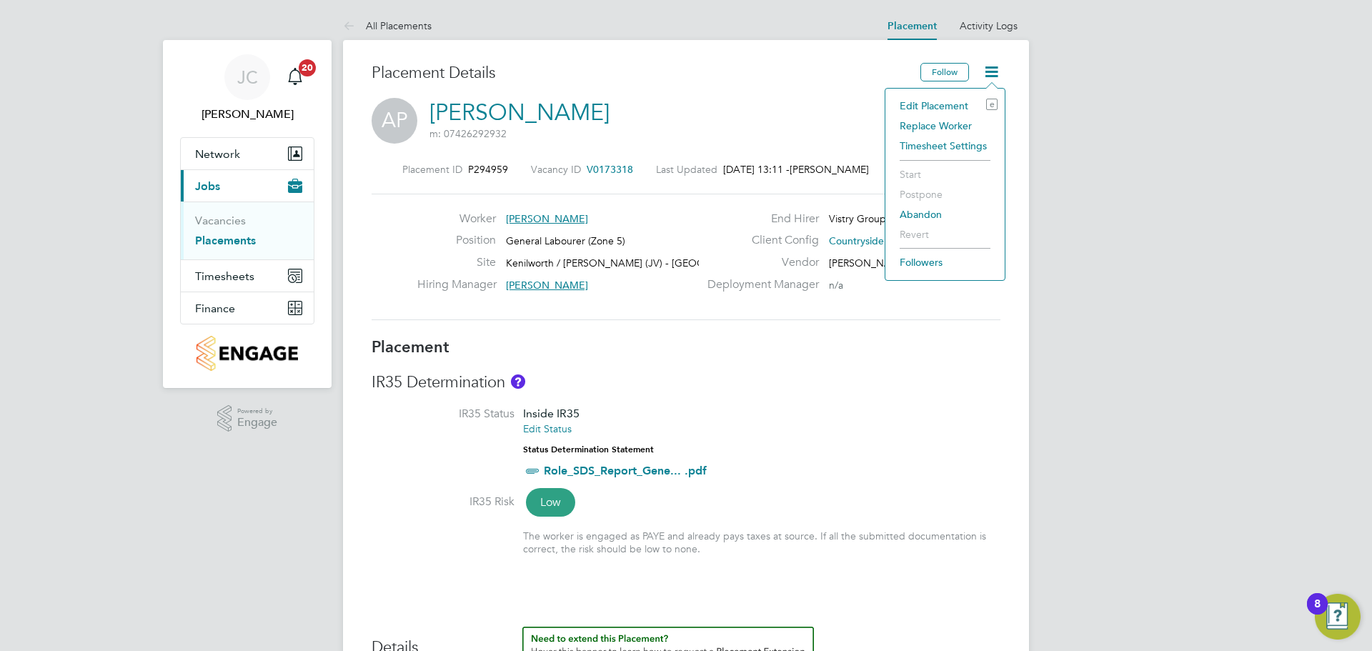
click at [921, 108] on li "Edit Placement e" at bounding box center [945, 106] width 105 height 20
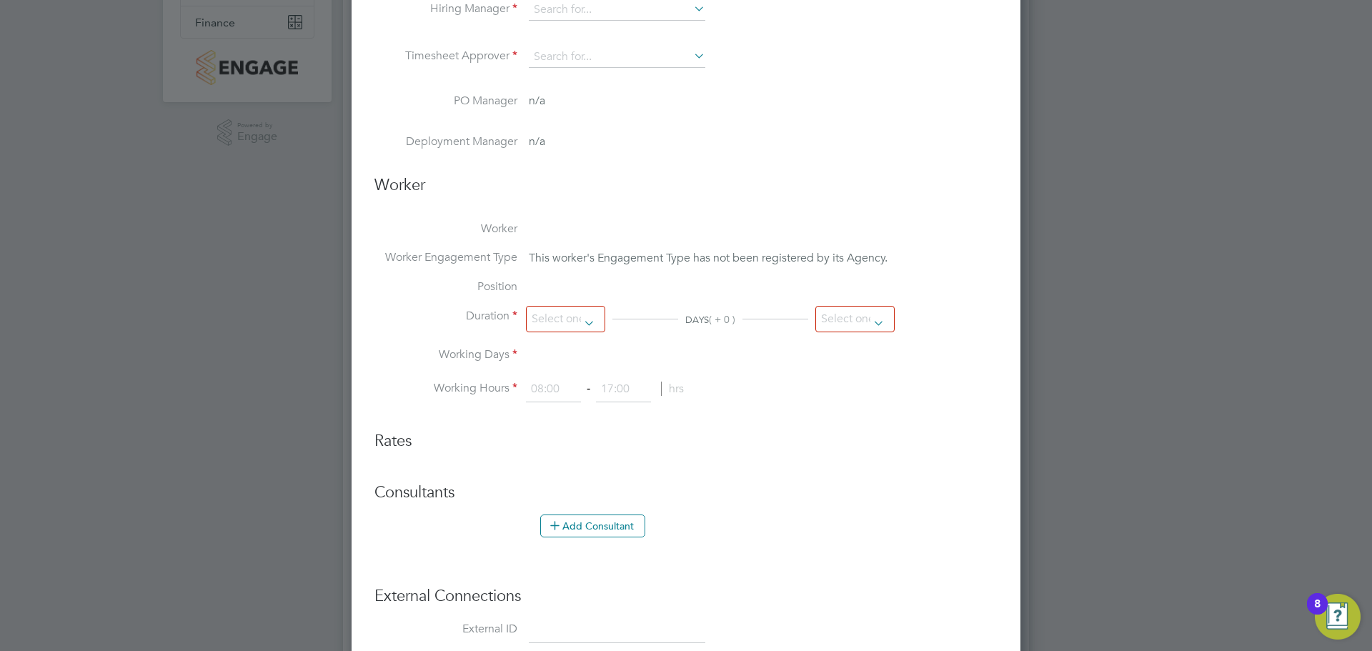
type input "Richard Cleary"
type input "[PERSON_NAME]"
type input "16 Jun 2025"
type input "29 Aug 2025"
type input "07:30"
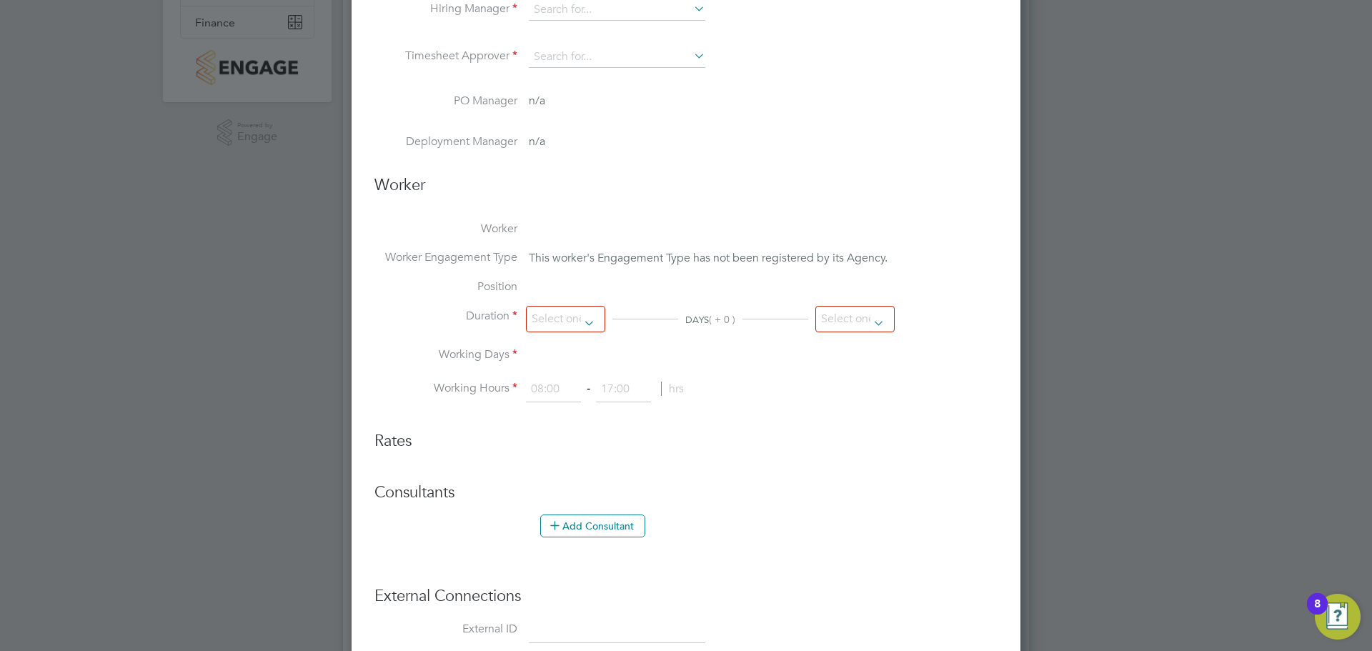
type input "16:30"
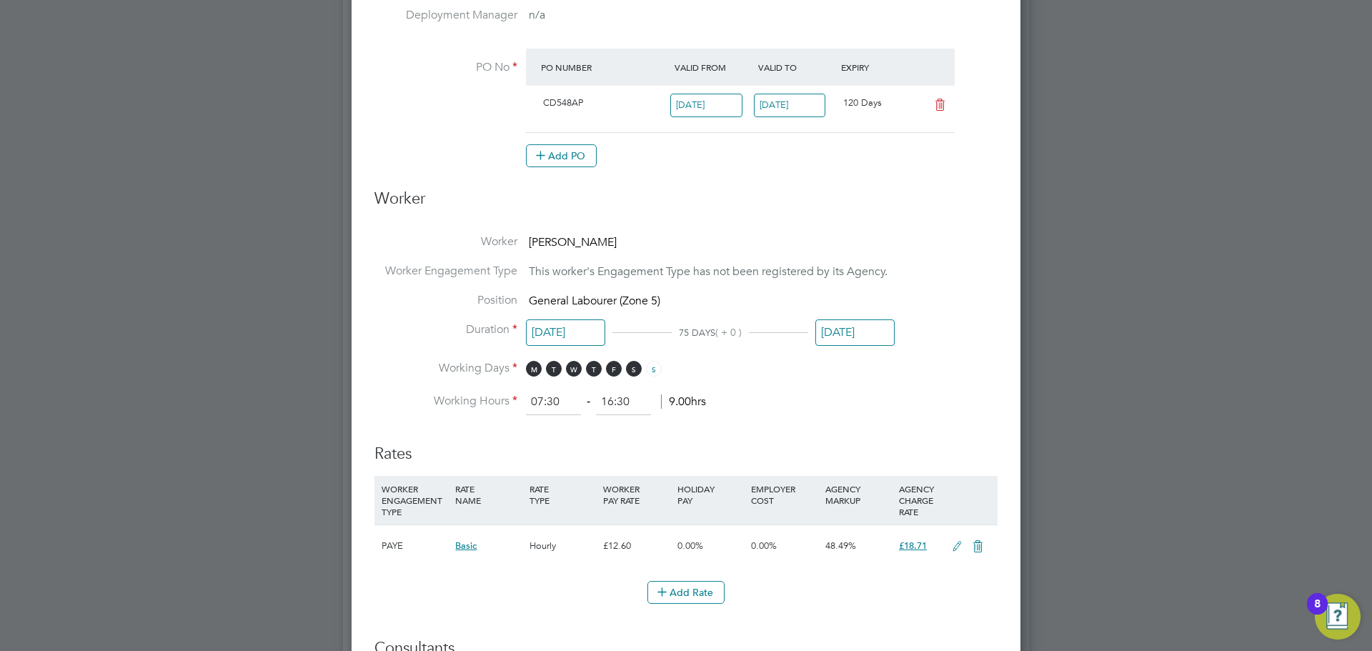
click at [863, 332] on input "29 Aug 2025" at bounding box center [855, 332] width 79 height 26
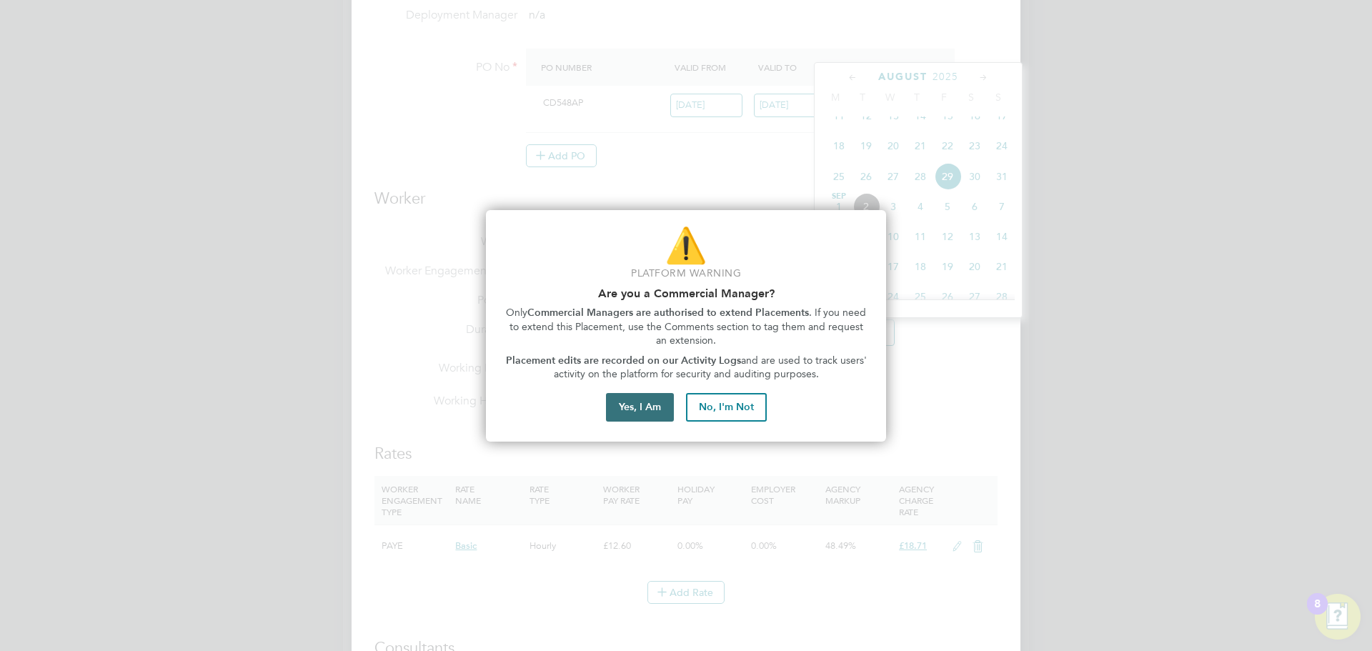
click at [653, 414] on button "Yes, I Am" at bounding box center [640, 407] width 68 height 29
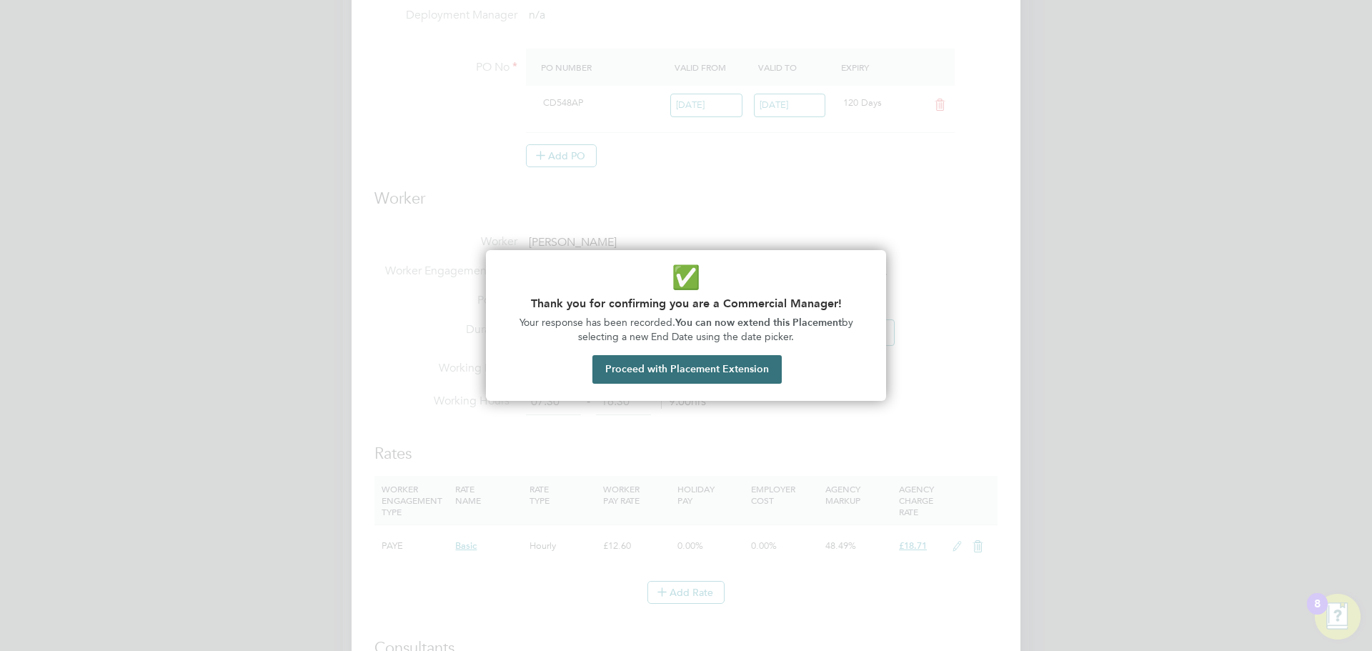
click at [670, 365] on button "Proceed with Placement Extension" at bounding box center [687, 369] width 189 height 29
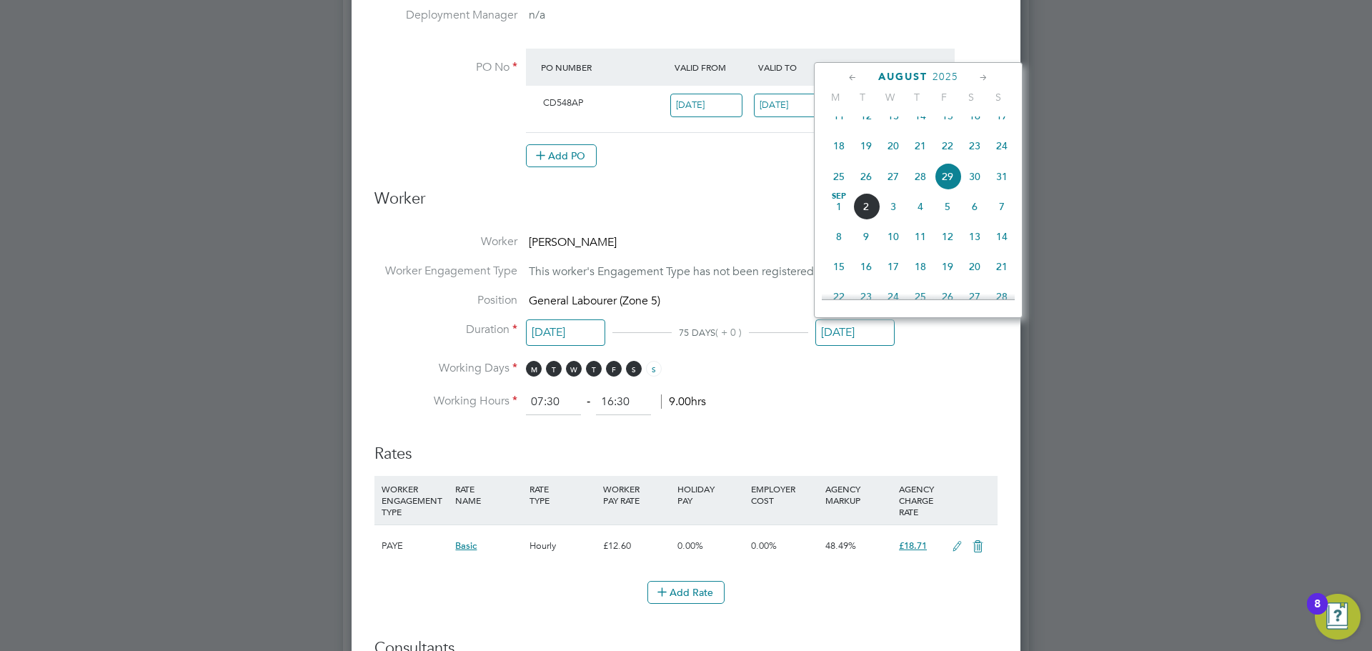
click at [977, 76] on icon at bounding box center [984, 78] width 14 height 16
click at [977, 77] on icon at bounding box center [984, 78] width 14 height 16
click at [978, 77] on icon at bounding box center [984, 78] width 14 height 16
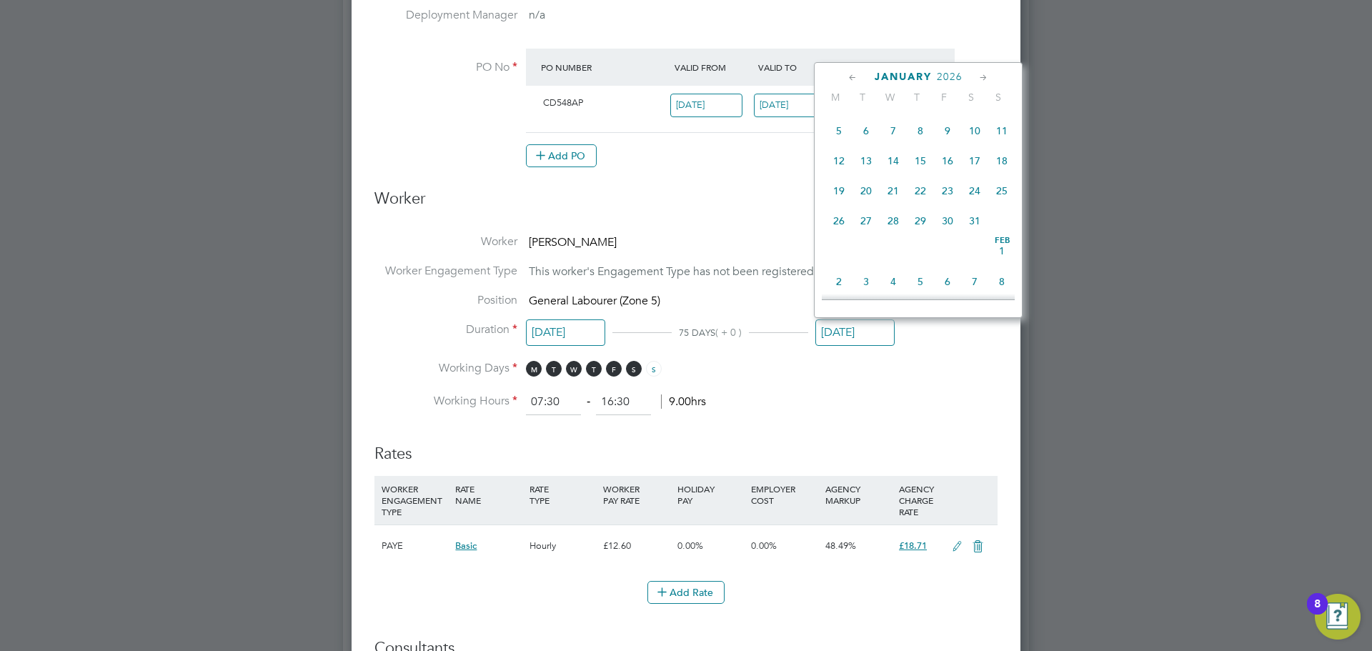
click at [853, 83] on icon at bounding box center [853, 78] width 14 height 16
click at [890, 238] on span "31" at bounding box center [893, 224] width 27 height 27
type input "[DATE]"
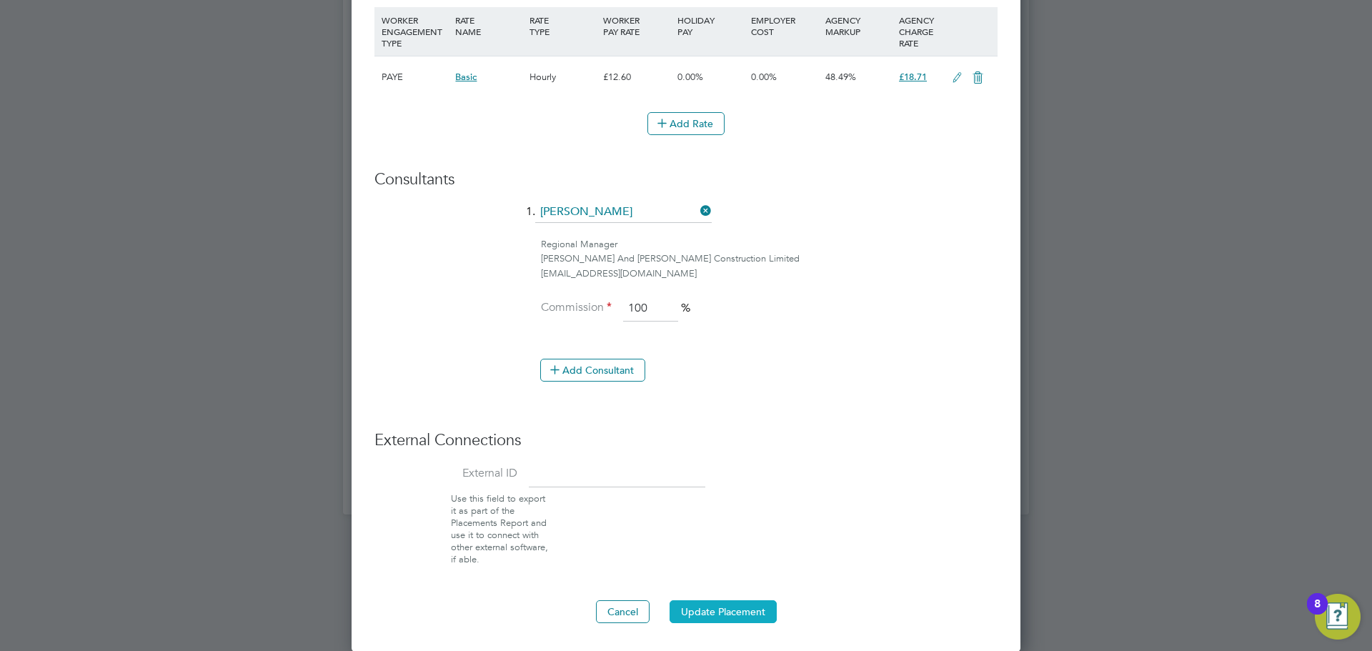
click at [745, 619] on button "Update Placement" at bounding box center [723, 611] width 107 height 23
